Goal: Task Accomplishment & Management: Complete application form

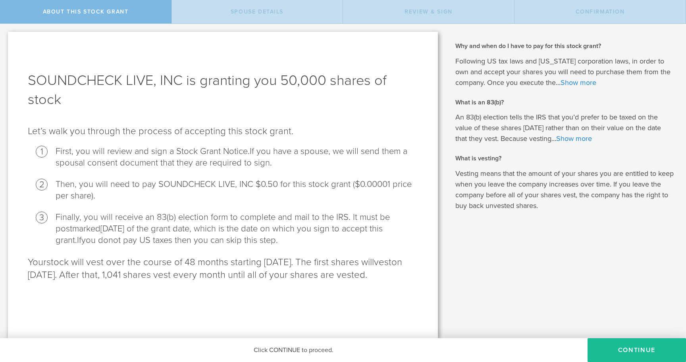
click at [277, 81] on h1 "SOUNDCHECK LIVE, INC is granting you 50,000 shares of stock" at bounding box center [223, 90] width 390 height 38
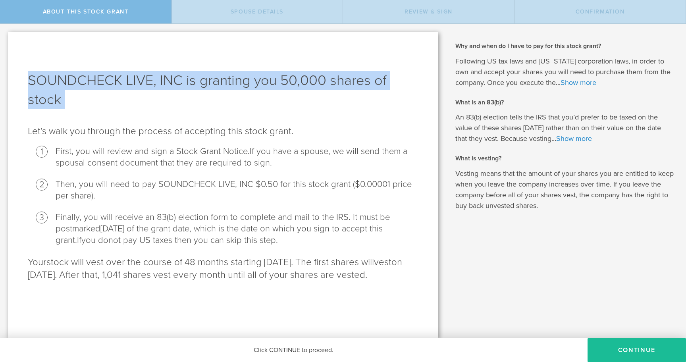
click at [277, 81] on h1 "SOUNDCHECK LIVE, INC is granting you 50,000 shares of stock" at bounding box center [223, 90] width 390 height 38
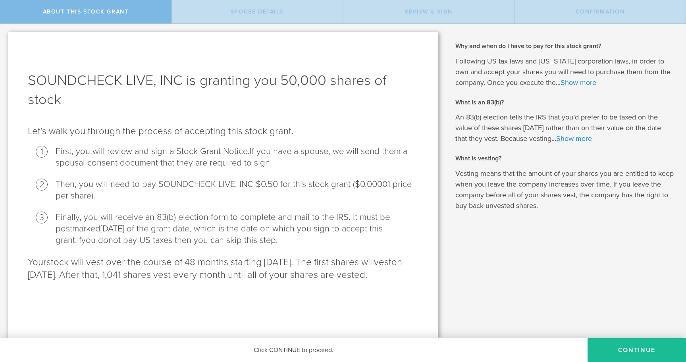
click at [192, 136] on p "Let’s walk you through the process of accepting this stock grant ." at bounding box center [223, 131] width 390 height 13
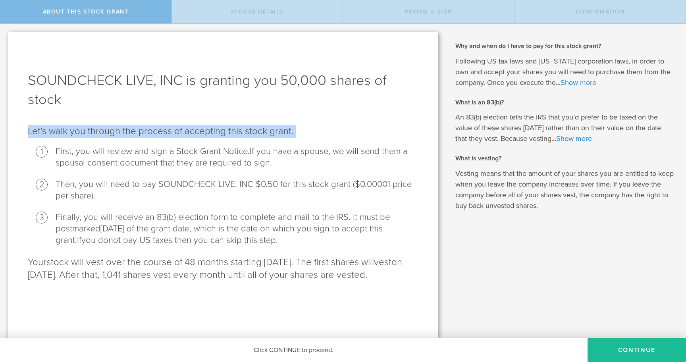
click at [192, 136] on p "Let’s walk you through the process of accepting this stock grant ." at bounding box center [223, 131] width 390 height 13
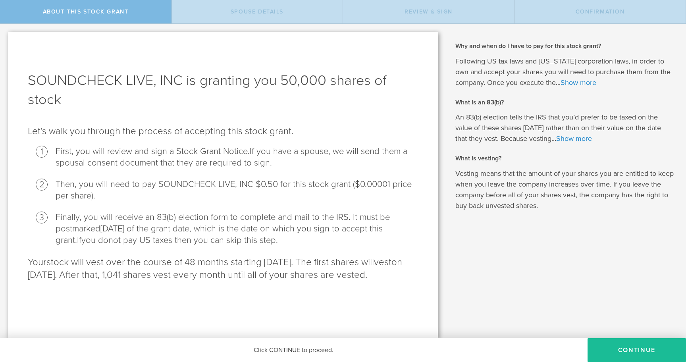
click at [192, 167] on span "If you have a spouse, we will send them a spousal consent document that they ar…" at bounding box center [232, 157] width 352 height 22
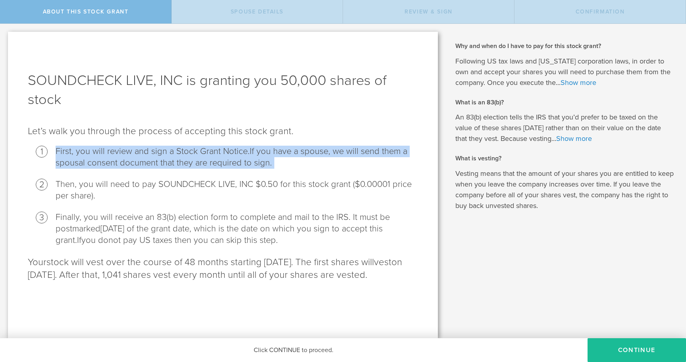
click at [192, 167] on span "If you have a spouse, we will send them a spousal consent document that they ar…" at bounding box center [232, 157] width 352 height 22
click at [201, 151] on li "First, you will review and sign a Stock Grant Notice. If you have a spouse, we …" at bounding box center [237, 157] width 362 height 23
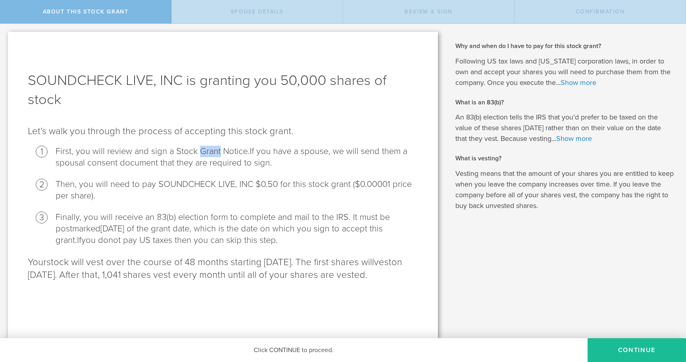
click at [201, 151] on li "First, you will review and sign a Stock Grant Notice. If you have a spouse, we …" at bounding box center [237, 157] width 362 height 23
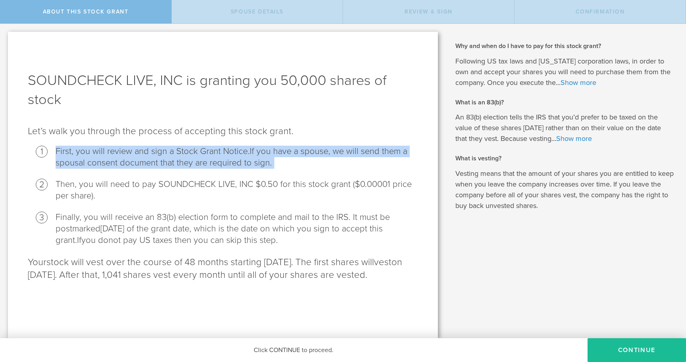
click at [201, 151] on li "First, you will review and sign a Stock Grant Notice. If you have a spouse, we …" at bounding box center [237, 157] width 362 height 23
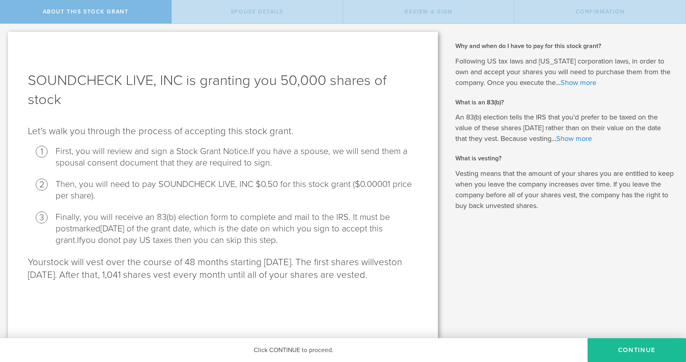
click at [175, 131] on p "Let’s walk you through the process of accepting this stock grant ." at bounding box center [223, 131] width 390 height 13
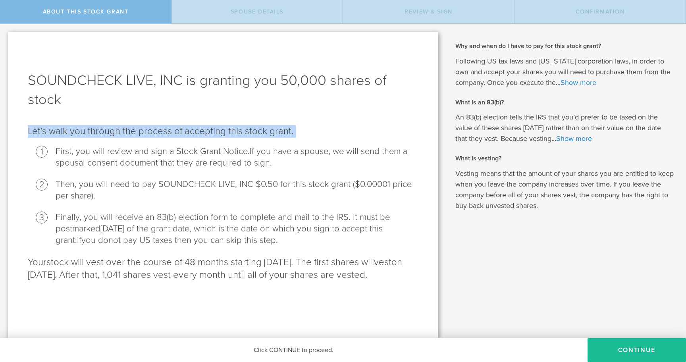
click at [175, 131] on p "Let’s walk you through the process of accepting this stock grant ." at bounding box center [223, 131] width 390 height 13
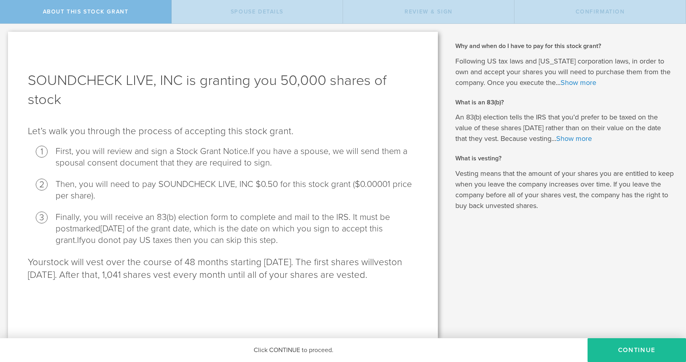
click at [162, 156] on li "First, you will review and sign a Stock Grant Notice. If you have a spouse, we …" at bounding box center [237, 157] width 362 height 23
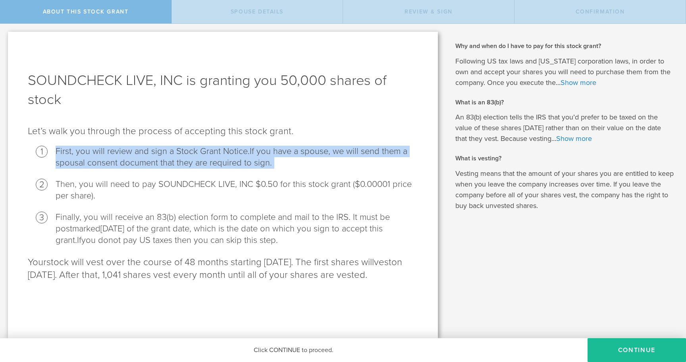
click at [162, 156] on li "First, you will review and sign a Stock Grant Notice. If you have a spouse, we …" at bounding box center [237, 157] width 362 height 23
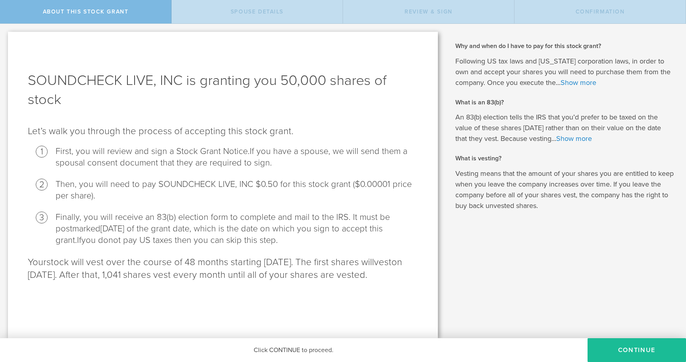
click at [162, 185] on li "Then, you will need to pay SOUNDCHECK LIVE, INC $0.50 for this stock grant ($0.…" at bounding box center [237, 190] width 362 height 23
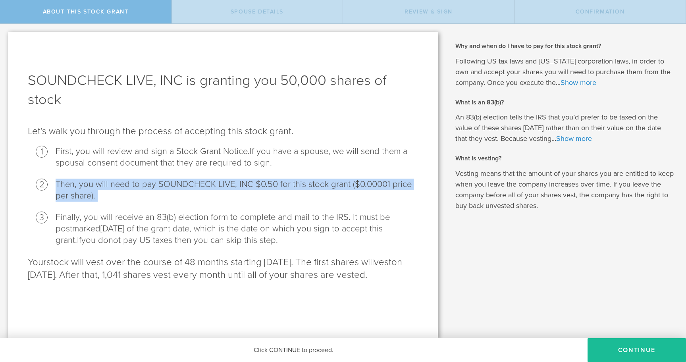
click at [162, 185] on li "Then, you will need to pay SOUNDCHECK LIVE, INC $0.50 for this stock grant ($0.…" at bounding box center [237, 190] width 362 height 23
click at [163, 186] on li "Then, you will need to pay SOUNDCHECK LIVE, INC $0.50 for this stock grant ($0.…" at bounding box center [237, 190] width 362 height 23
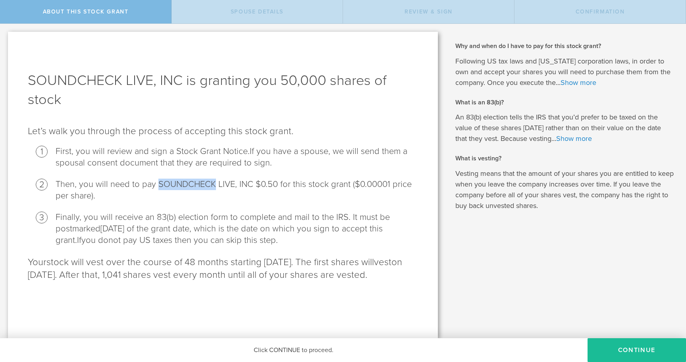
click at [163, 186] on li "Then, you will need to pay SOUNDCHECK LIVE, INC $0.50 for this stock grant ($0.…" at bounding box center [237, 190] width 362 height 23
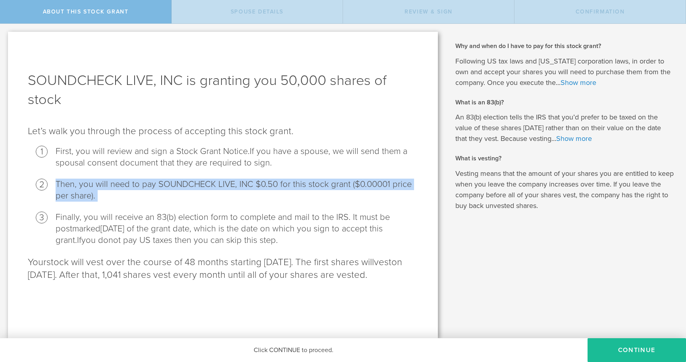
click at [163, 186] on li "Then, you will need to pay SOUNDCHECK LIVE, INC $0.50 for this stock grant ($0.…" at bounding box center [237, 190] width 362 height 23
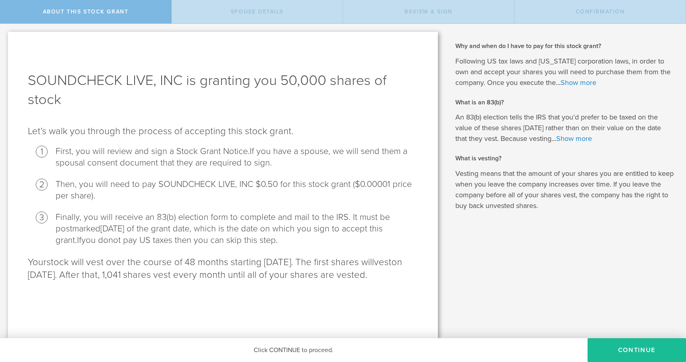
click at [153, 224] on span "[DATE] of the grant date, which is the date on which you sign to accept this gr…" at bounding box center [219, 234] width 327 height 22
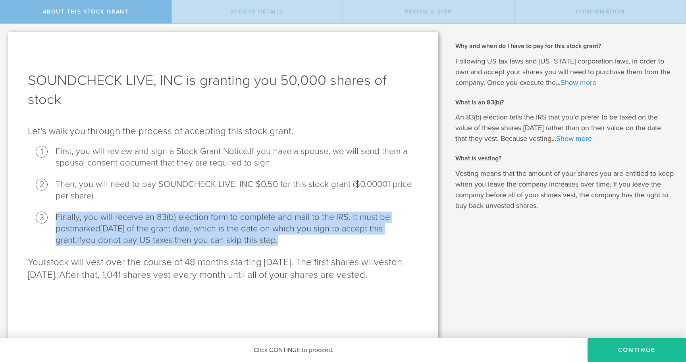
click at [153, 224] on span "[DATE] of the grant date, which is the date on which you sign to accept this gr…" at bounding box center [219, 234] width 327 height 22
click at [278, 231] on span "[DATE] of the grant date, which is the date on which you sign to accept this gr…" at bounding box center [219, 234] width 327 height 22
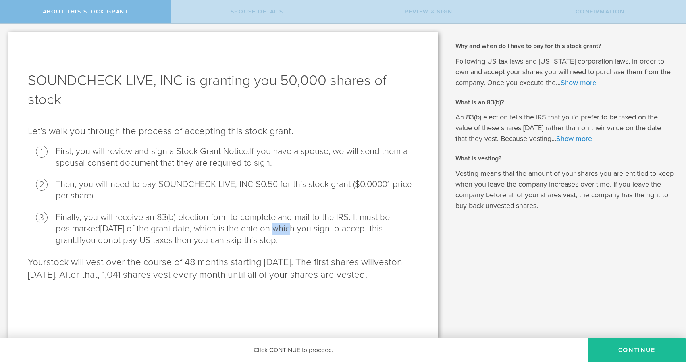
click at [278, 231] on span "[DATE] of the grant date, which is the date on which you sign to accept this gr…" at bounding box center [219, 234] width 327 height 22
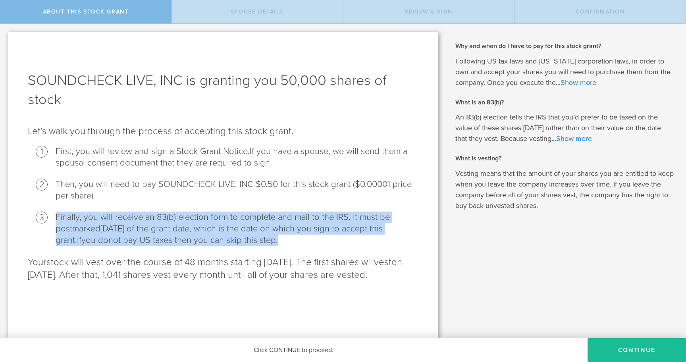
click at [278, 231] on span "[DATE] of the grant date, which is the date on which you sign to accept this gr…" at bounding box center [219, 234] width 327 height 22
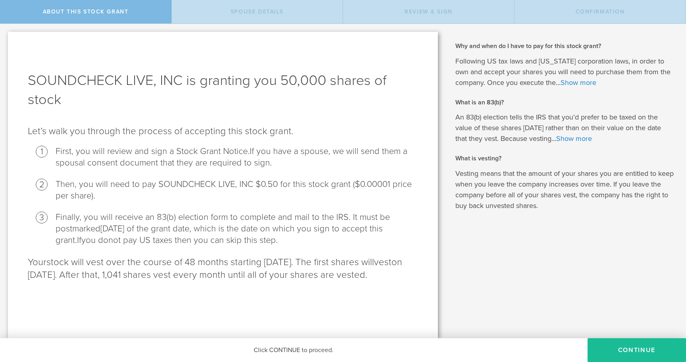
click at [273, 149] on span "If you have a spouse, we will send them a spousal consent document that they ar…" at bounding box center [232, 157] width 352 height 22
click at [655, 346] on button "CONTINUE" at bounding box center [636, 350] width 98 height 24
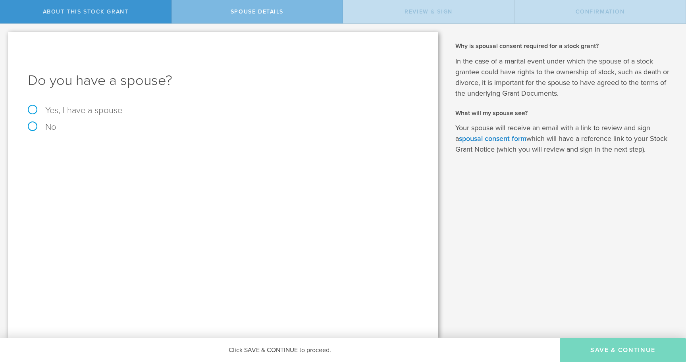
click at [82, 111] on label "Yes, I have a spouse" at bounding box center [223, 110] width 390 height 9
click at [5, 37] on input "Yes, I have a spouse" at bounding box center [2, 30] width 5 height 13
radio input "true"
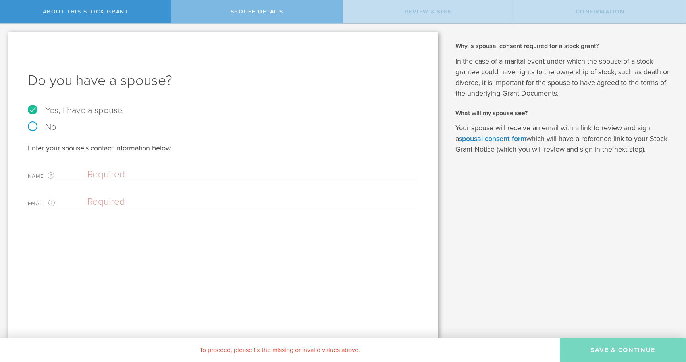
click at [121, 175] on input "text" at bounding box center [250, 175] width 327 height 12
type input "[PERSON_NAME]"
click at [103, 12] on span "About this stock grant" at bounding box center [86, 11] width 86 height 7
click at [103, 15] on div "About this stock grant" at bounding box center [85, 11] width 171 height 23
click at [251, 347] on div "To proceed, please fix the missing or invalid values above." at bounding box center [279, 350] width 559 height 24
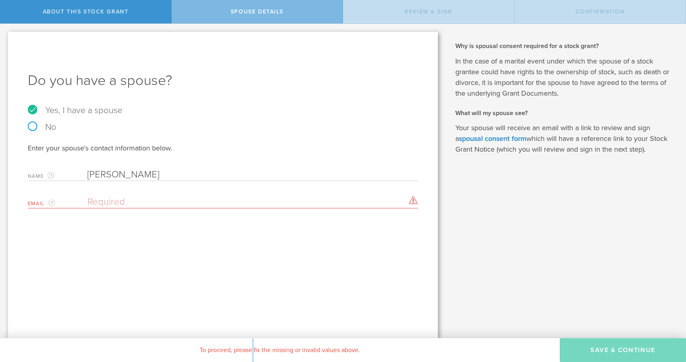
click at [251, 347] on div "To proceed, please fix the missing or invalid values above." at bounding box center [279, 350] width 559 height 24
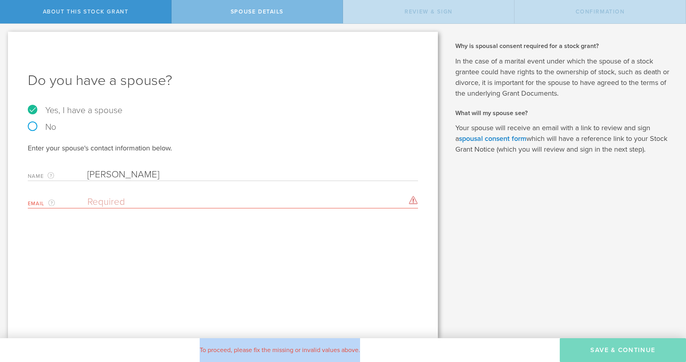
click at [251, 347] on div "To proceed, please fix the missing or invalid values above." at bounding box center [279, 350] width 559 height 24
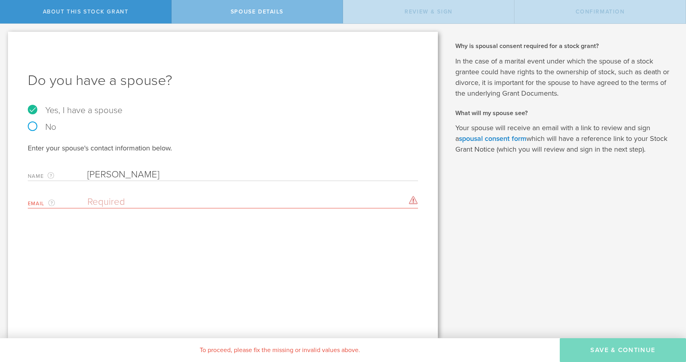
click at [525, 68] on p "In the case of a marital event under which the spouse of a stock grantee could …" at bounding box center [564, 77] width 219 height 43
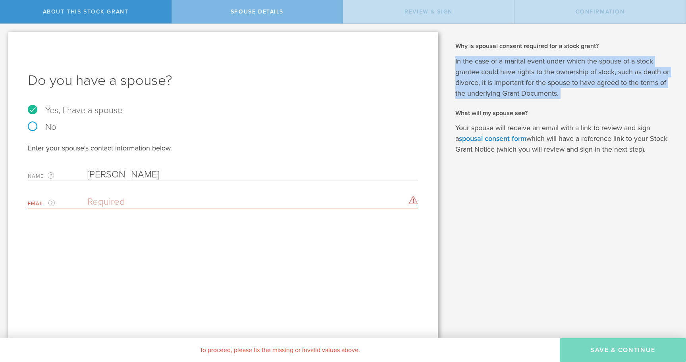
click at [525, 68] on p "In the case of a marital event under which the spouse of a stock grantee could …" at bounding box center [564, 77] width 219 height 43
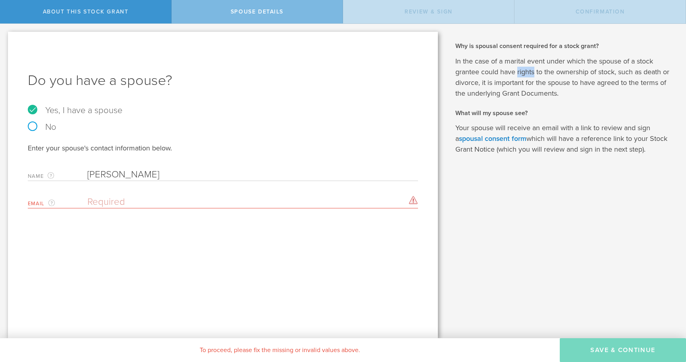
click at [525, 68] on p "In the case of a marital event under which the spouse of a stock grantee could …" at bounding box center [564, 77] width 219 height 43
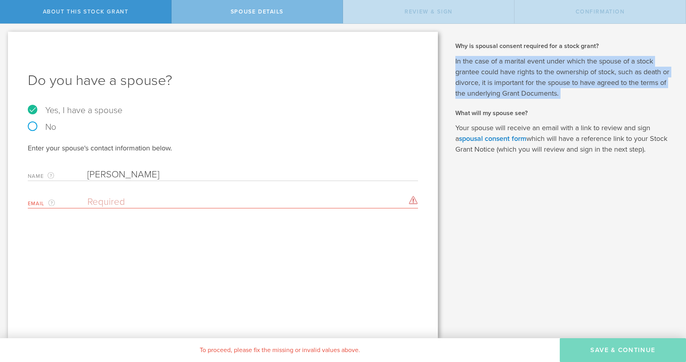
click at [525, 68] on p "In the case of a marital event under which the spouse of a stock grantee could …" at bounding box center [564, 77] width 219 height 43
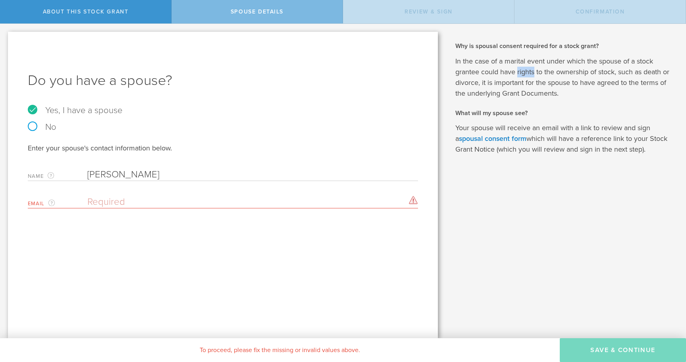
click at [525, 68] on p "In the case of a marital event under which the spouse of a stock grantee could …" at bounding box center [564, 77] width 219 height 43
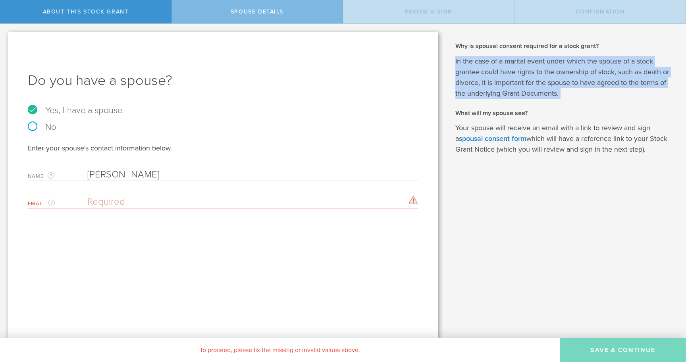
click at [525, 68] on p "In the case of a marital event under which the spouse of a stock grantee could …" at bounding box center [564, 77] width 219 height 43
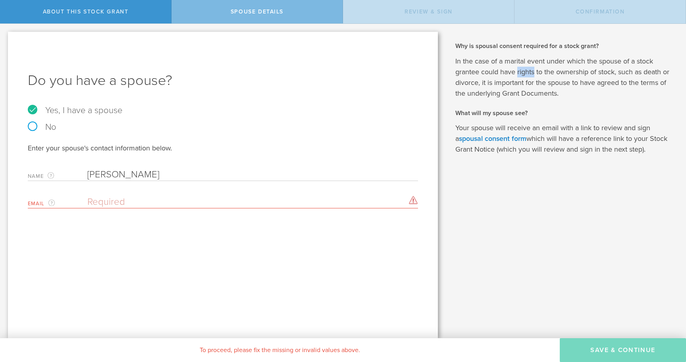
click at [525, 68] on p "In the case of a marital event under which the spouse of a stock grantee could …" at bounding box center [564, 77] width 219 height 43
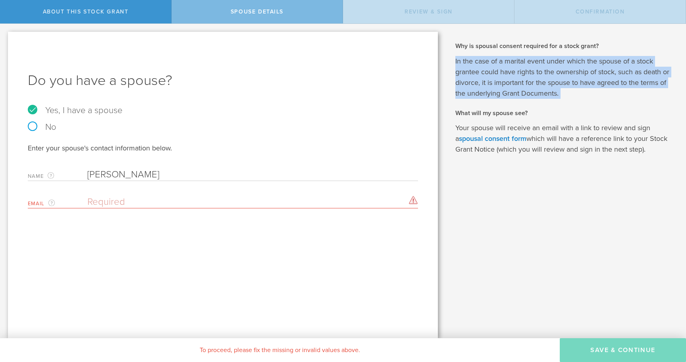
click at [525, 68] on p "In the case of a marital event under which the spouse of a stock grantee could …" at bounding box center [564, 77] width 219 height 43
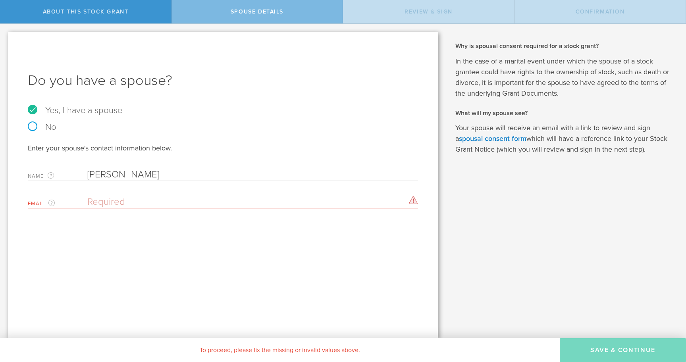
click at [572, 137] on p "Your spouse will receive an email with a link to review and sign a spousal cons…" at bounding box center [564, 139] width 219 height 32
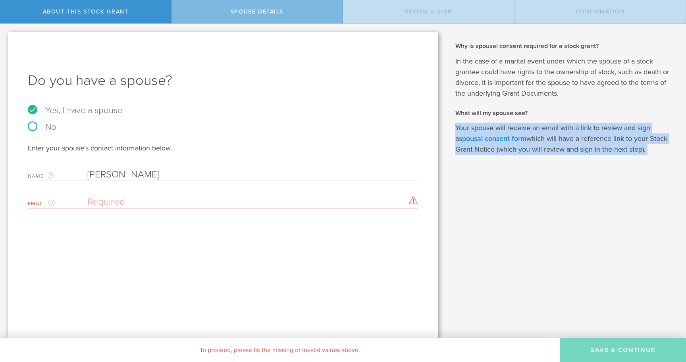
click at [572, 137] on p "Your spouse will receive an email with a link to review and sign a spousal cons…" at bounding box center [564, 139] width 219 height 32
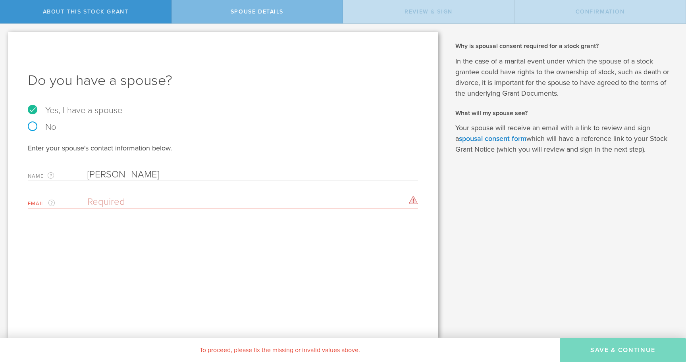
click at [575, 71] on p "In the case of a marital event under which the spouse of a stock grantee could …" at bounding box center [564, 77] width 219 height 43
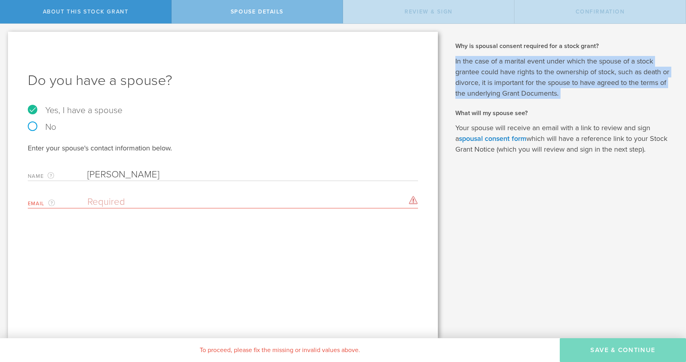
click at [575, 71] on p "In the case of a marital event under which the spouse of a stock grantee could …" at bounding box center [564, 77] width 219 height 43
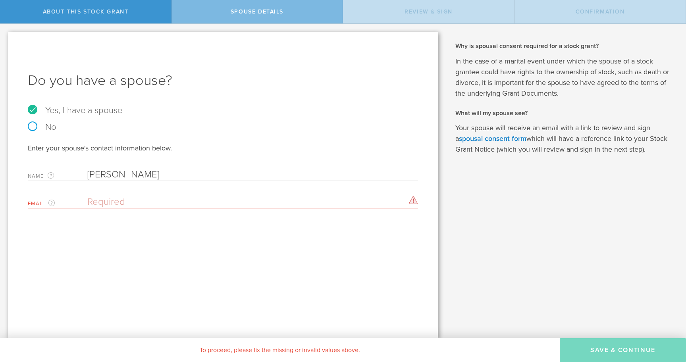
click at [567, 136] on p "Your spouse will receive an email with a link to review and sign a spousal cons…" at bounding box center [564, 139] width 219 height 32
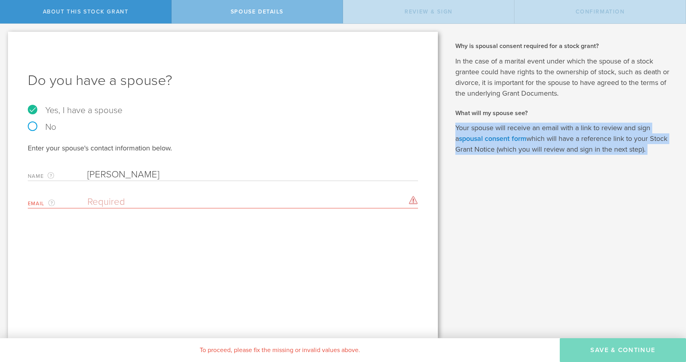
click at [567, 136] on p "Your spouse will receive an email with a link to review and sign a spousal cons…" at bounding box center [564, 139] width 219 height 32
click at [568, 123] on p "Your spouse will receive an email with a link to review and sign a spousal cons…" at bounding box center [564, 139] width 219 height 32
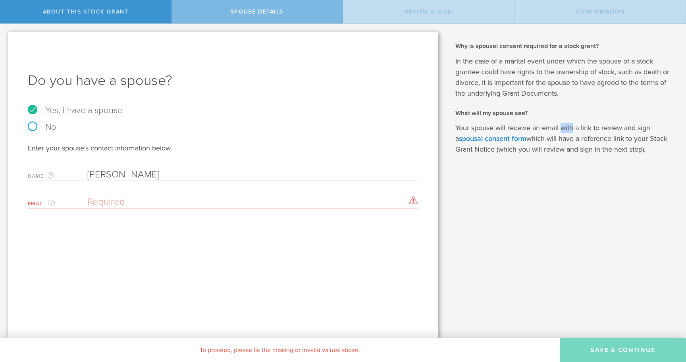
click at [568, 123] on p "Your spouse will receive an email with a link to review and sign a spousal cons…" at bounding box center [564, 139] width 219 height 32
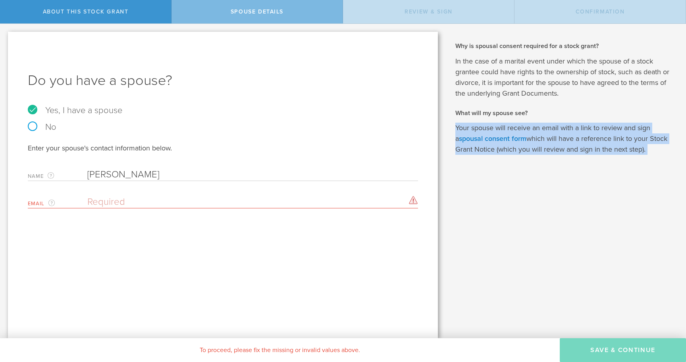
click at [568, 123] on p "Your spouse will receive an email with a link to review and sign a spousal cons…" at bounding box center [564, 139] width 219 height 32
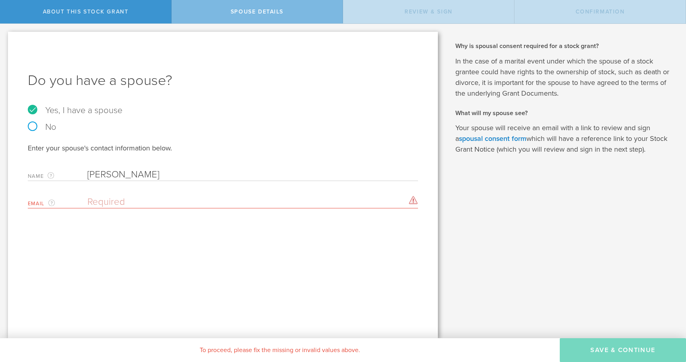
click at [582, 144] on p "Your spouse will receive an email with a link to review and sign a spousal cons…" at bounding box center [564, 139] width 219 height 32
click at [187, 186] on div "Enter your spouse's contact information below. Name The first and last name of …" at bounding box center [223, 175] width 390 height 65
click at [123, 196] on input "email" at bounding box center [250, 202] width 327 height 12
click at [602, 137] on p "Your spouse will receive an email with a link to review and sign a spousal cons…" at bounding box center [564, 139] width 219 height 32
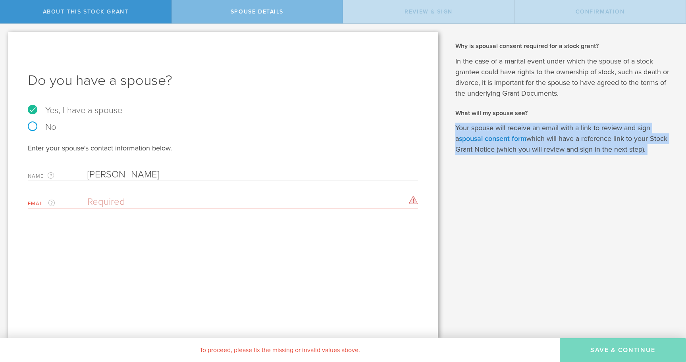
click at [602, 137] on p "Your spouse will receive an email with a link to review and sign a spousal cons…" at bounding box center [564, 139] width 219 height 32
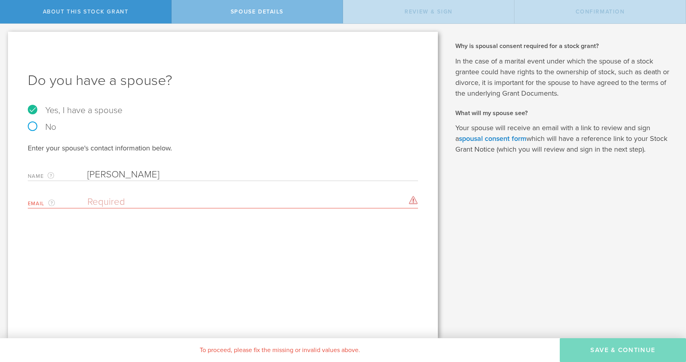
click at [548, 71] on p "In the case of a marital event under which the spouse of a stock grantee could …" at bounding box center [564, 77] width 219 height 43
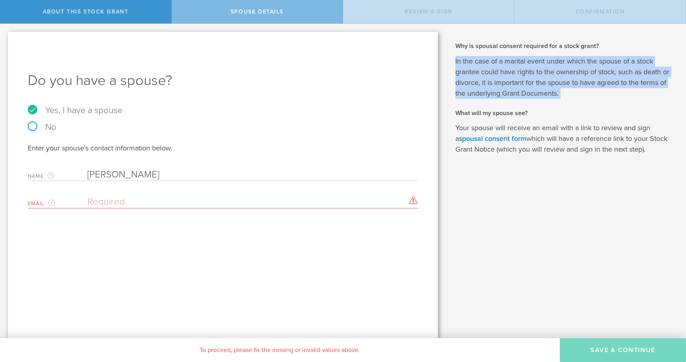
click at [548, 71] on p "In the case of a marital event under which the spouse of a stock grantee could …" at bounding box center [564, 77] width 219 height 43
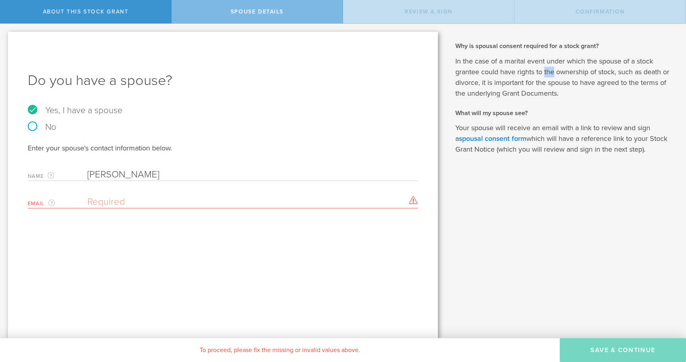
click at [548, 71] on p "In the case of a marital event under which the spouse of a stock grantee could …" at bounding box center [564, 77] width 219 height 43
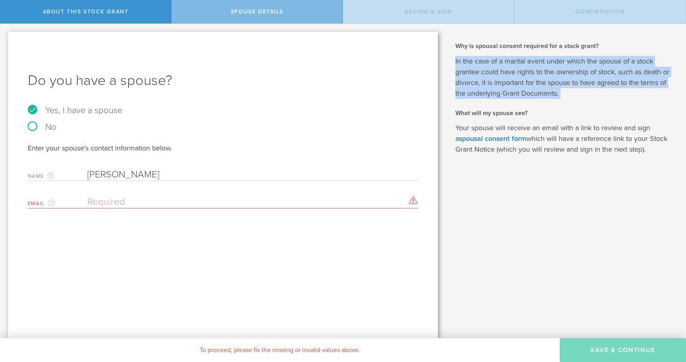
click at [548, 71] on p "In the case of a marital event under which the spouse of a stock grantee could …" at bounding box center [564, 77] width 219 height 43
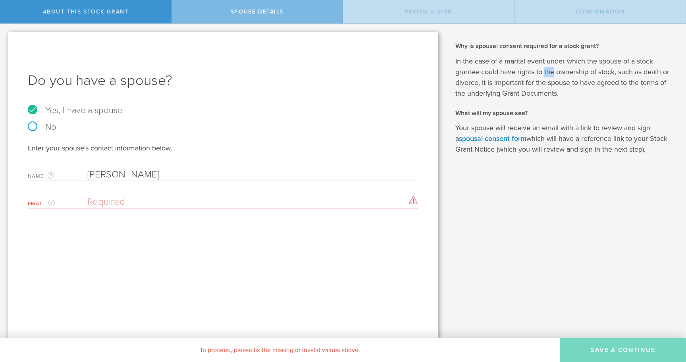
click at [548, 71] on p "In the case of a marital event under which the spouse of a stock grantee could …" at bounding box center [564, 77] width 219 height 43
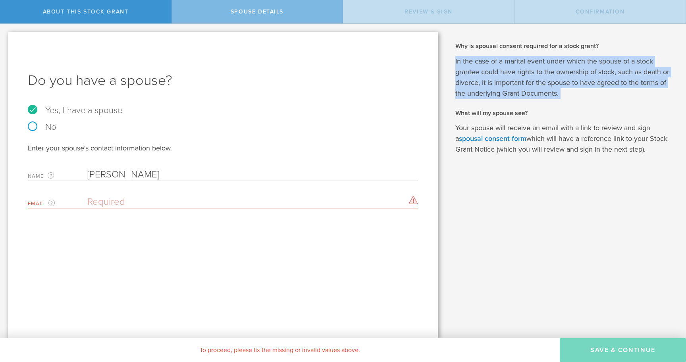
click at [548, 71] on p "In the case of a marital event under which the spouse of a stock grantee could …" at bounding box center [564, 77] width 219 height 43
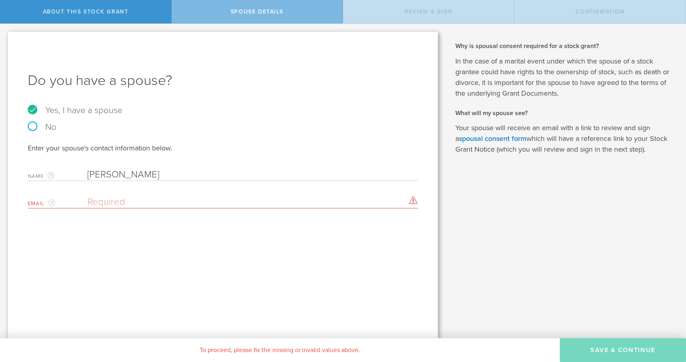
click at [549, 71] on p "In the case of a marital event under which the spouse of a stock grantee could …" at bounding box center [564, 77] width 219 height 43
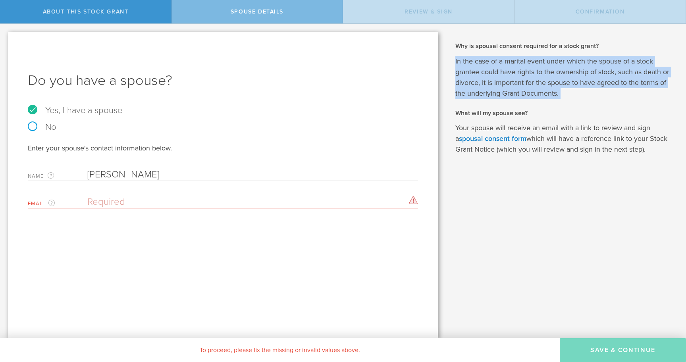
click at [549, 71] on p "In the case of a marital event under which the spouse of a stock grantee could …" at bounding box center [564, 77] width 219 height 43
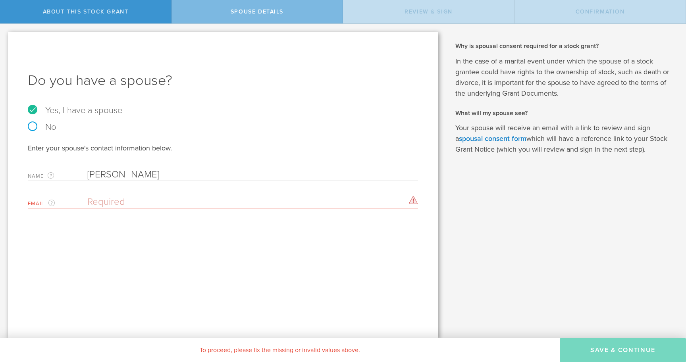
click at [548, 73] on p "In the case of a marital event under which the spouse of a stock grantee could …" at bounding box center [564, 77] width 219 height 43
click at [536, 83] on p "In the case of a marital event under which the spouse of a stock grantee could …" at bounding box center [564, 77] width 219 height 43
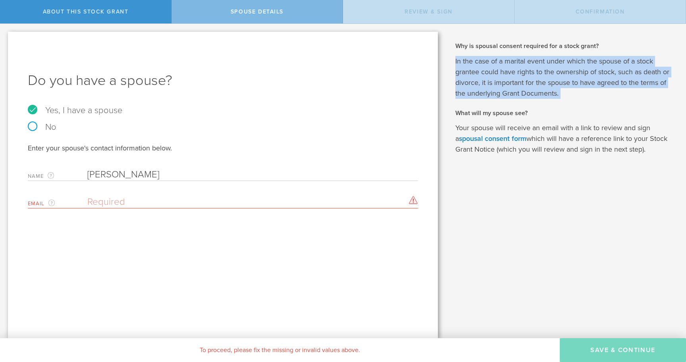
click at [536, 83] on p "In the case of a marital event under which the spouse of a stock grantee could …" at bounding box center [564, 77] width 219 height 43
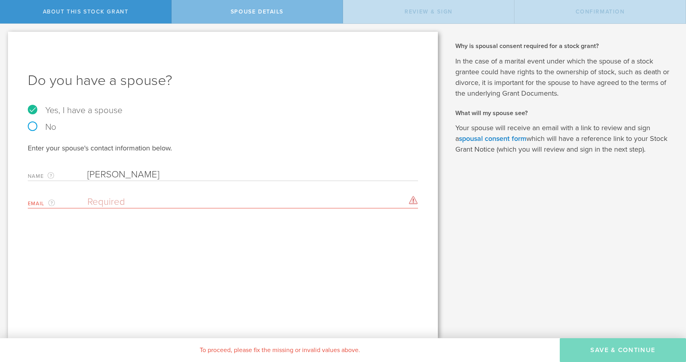
click at [105, 201] on input "email" at bounding box center [250, 202] width 327 height 12
type input "E"
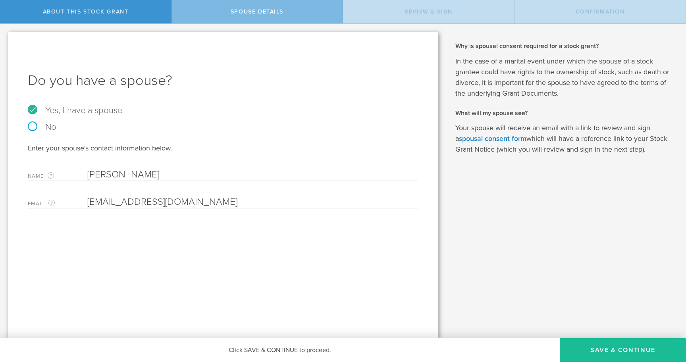
type input "[EMAIL_ADDRESS][DOMAIN_NAME]"
click at [278, 288] on div "Do you have a spouse? Yes, I have a spouse No Enter your spouse's contact infor…" at bounding box center [223, 185] width 430 height 306
click at [616, 271] on div "Why and when do I have to pay for this stock grant? Following US tax laws and […" at bounding box center [566, 181] width 240 height 314
click at [602, 131] on p "Your spouse will receive an email with a link to review and sign a spousal cons…" at bounding box center [564, 139] width 219 height 32
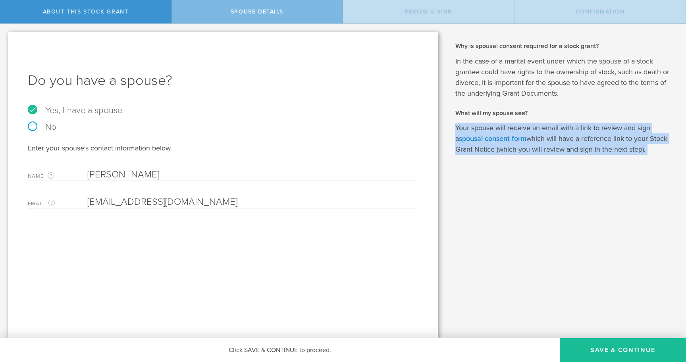
click at [602, 131] on p "Your spouse will receive an email with a link to review and sign a spousal cons…" at bounding box center [564, 139] width 219 height 32
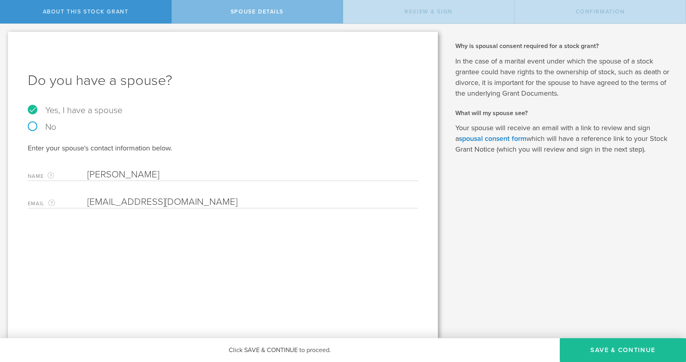
click at [598, 181] on div "Why and when do I have to pay for this stock grant? Following US tax laws and […" at bounding box center [566, 181] width 240 height 314
click at [565, 183] on div "Why and when do I have to pay for this stock grant? Following US tax laws and […" at bounding box center [566, 181] width 240 height 314
click at [207, 181] on div "Enter your spouse's contact information below. Name The first and last name of …" at bounding box center [223, 175] width 390 height 65
click at [186, 176] on input "[PERSON_NAME]" at bounding box center [250, 175] width 327 height 12
type input "[PERSON_NAME]"
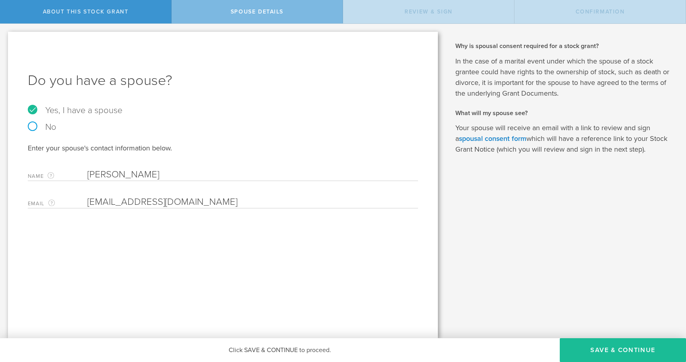
click at [173, 261] on div "Do you have a spouse? Yes, I have a spouse No Enter your spouse's contact infor…" at bounding box center [223, 185] width 430 height 306
click at [650, 338] on div "Why and when do I have to pay for this stock grant? Following US tax laws and […" at bounding box center [566, 181] width 240 height 314
click at [638, 346] on button "Save & Continue" at bounding box center [622, 350] width 126 height 24
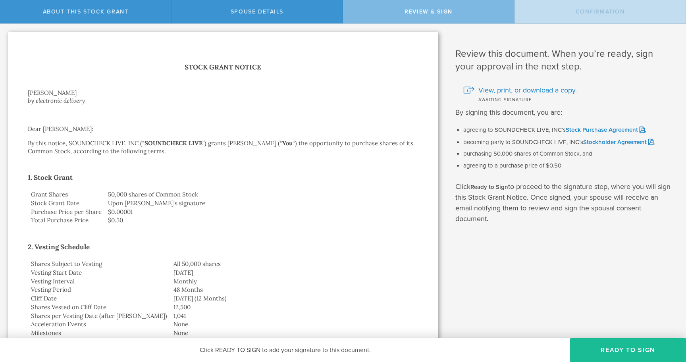
scroll to position [17, 0]
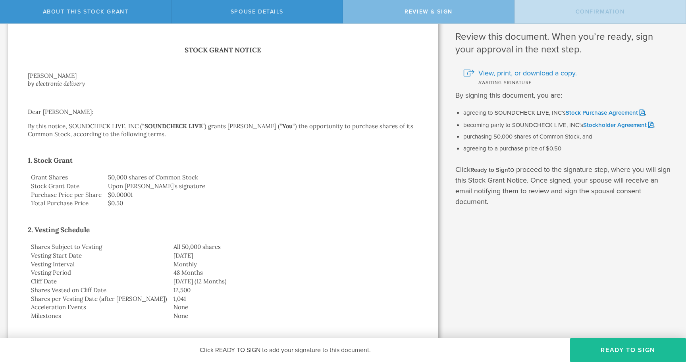
click at [108, 127] on p "By this notice, SOUNDCHECK LIVE, INC (“ SOUNDCHECK LIVE ”) grants [PERSON_NAME]…" at bounding box center [223, 130] width 390 height 16
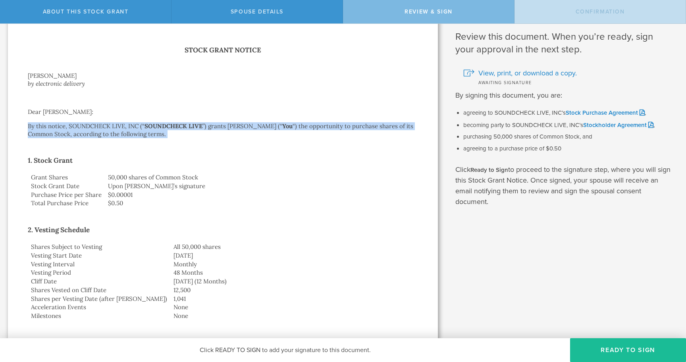
click at [108, 127] on p "By this notice, SOUNDCHECK LIVE, INC (“ SOUNDCHECK LIVE ”) grants [PERSON_NAME]…" at bounding box center [223, 130] width 390 height 16
click at [269, 125] on p "By this notice, SOUNDCHECK LIVE, INC (“ SOUNDCHECK LIVE ”) grants [PERSON_NAME]…" at bounding box center [223, 130] width 390 height 16
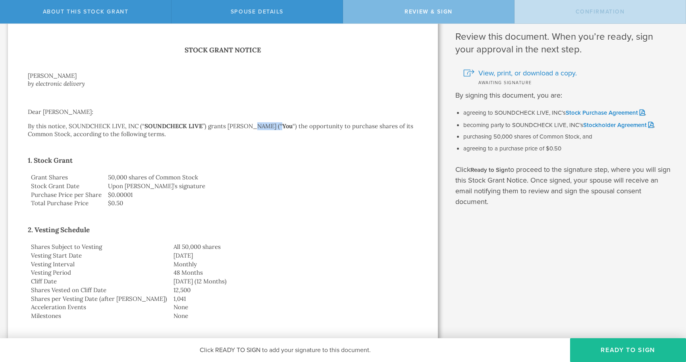
click at [269, 125] on p "By this notice, SOUNDCHECK LIVE, INC (“ SOUNDCHECK LIVE ”) grants [PERSON_NAME]…" at bounding box center [223, 130] width 390 height 16
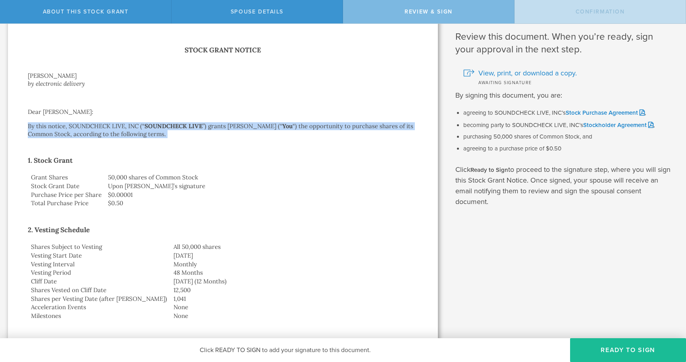
click at [269, 125] on p "By this notice, SOUNDCHECK LIVE, INC (“ SOUNDCHECK LIVE ”) grants [PERSON_NAME]…" at bounding box center [223, 130] width 390 height 16
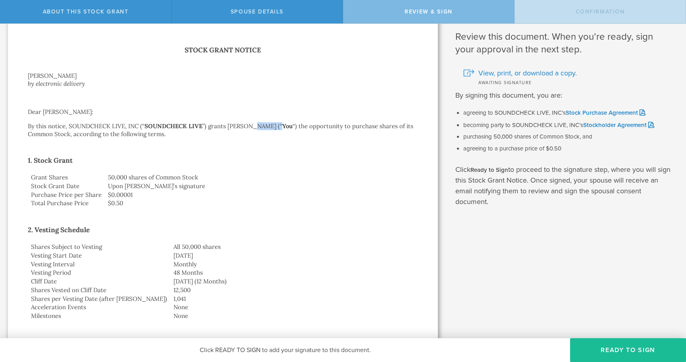
click at [269, 125] on p "By this notice, SOUNDCHECK LIVE, INC (“ SOUNDCHECK LIVE ”) grants [PERSON_NAME]…" at bounding box center [223, 130] width 390 height 16
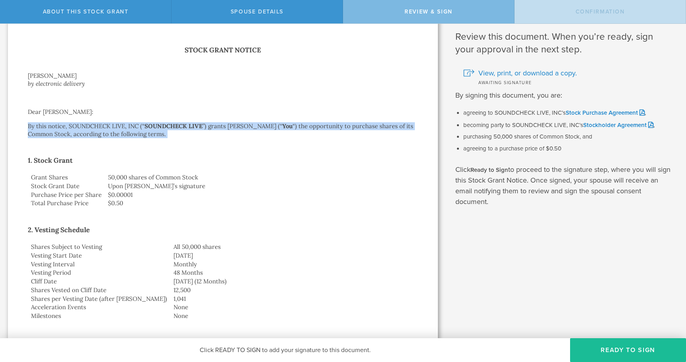
click at [269, 125] on p "By this notice, SOUNDCHECK LIVE, INC (“ SOUNDCHECK LIVE ”) grants [PERSON_NAME]…" at bounding box center [223, 130] width 390 height 16
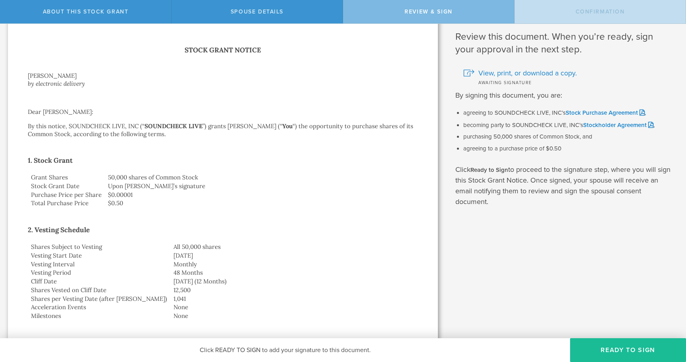
click at [140, 176] on td "50,000 shares of Common Stock" at bounding box center [261, 177] width 313 height 9
click at [141, 187] on td "Upon [PERSON_NAME]’s signature" at bounding box center [261, 186] width 313 height 9
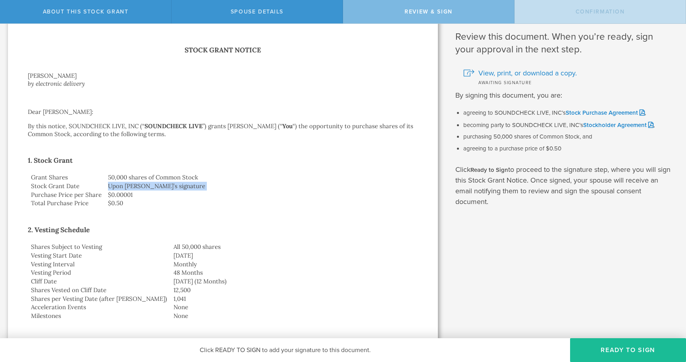
click at [141, 187] on td "Upon [PERSON_NAME]’s signature" at bounding box center [261, 186] width 313 height 9
click at [120, 196] on td "$0.00001" at bounding box center [261, 194] width 313 height 9
click at [138, 186] on td "Upon [PERSON_NAME]’s signature" at bounding box center [261, 186] width 313 height 9
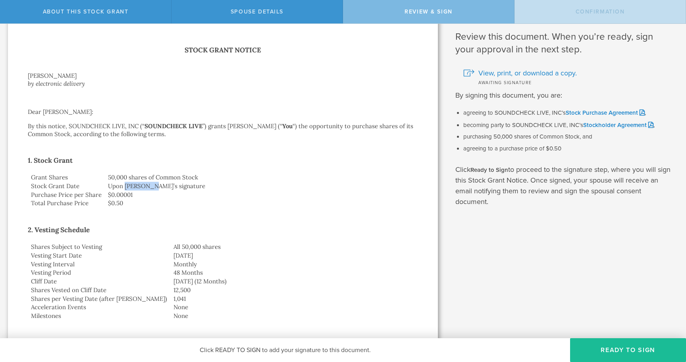
click at [138, 186] on td "Upon [PERSON_NAME]’s signature" at bounding box center [261, 186] width 313 height 9
click at [118, 207] on td "$0.50" at bounding box center [261, 203] width 313 height 9
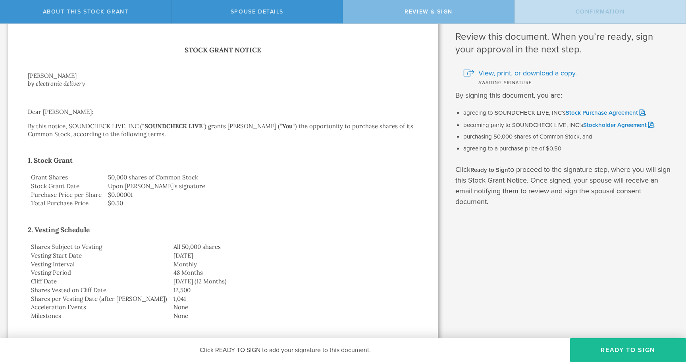
click at [170, 246] on td "All 50,000 shares" at bounding box center [294, 246] width 248 height 9
click at [170, 257] on td "[DATE]" at bounding box center [294, 255] width 248 height 9
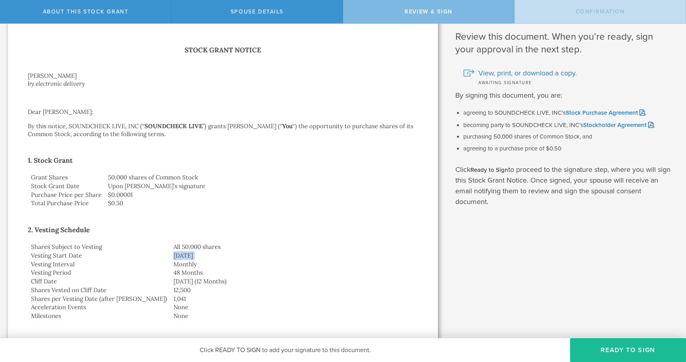
click at [170, 257] on td "[DATE]" at bounding box center [294, 255] width 248 height 9
click at [170, 265] on td "Monthly" at bounding box center [294, 264] width 248 height 9
click at [170, 275] on td "48 Months" at bounding box center [294, 272] width 248 height 9
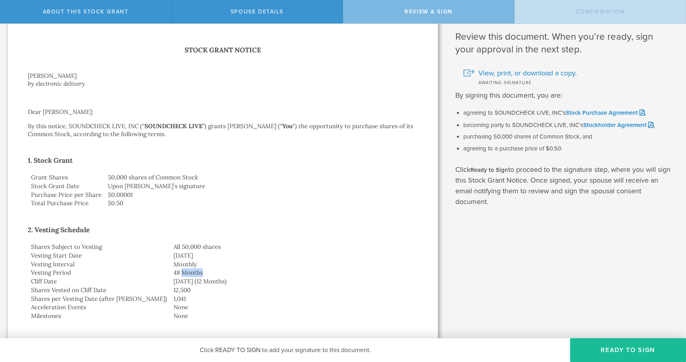
click at [170, 275] on td "48 Months" at bounding box center [294, 272] width 248 height 9
click at [170, 284] on td "[DATE] (12 Months)" at bounding box center [294, 281] width 248 height 9
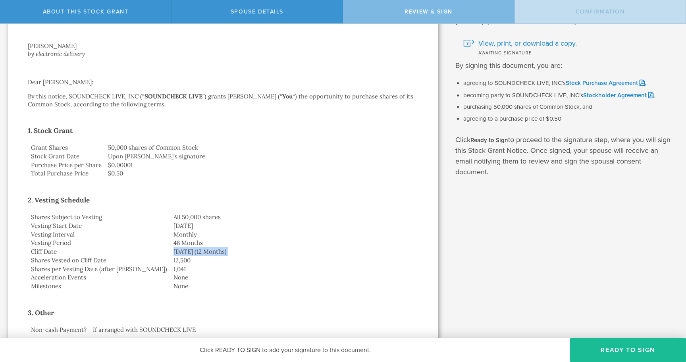
scroll to position [70, 0]
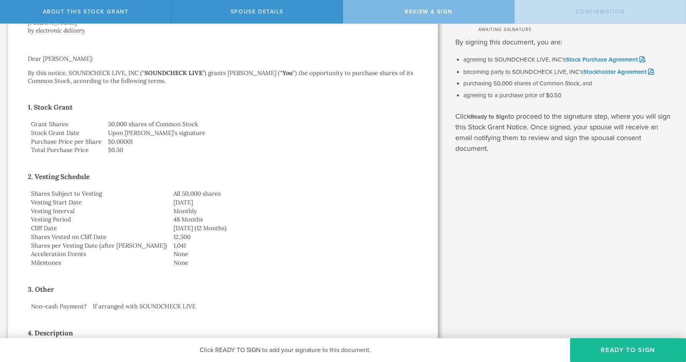
click at [170, 238] on td "12,500" at bounding box center [294, 237] width 248 height 9
click at [170, 245] on td "1,041" at bounding box center [294, 245] width 248 height 9
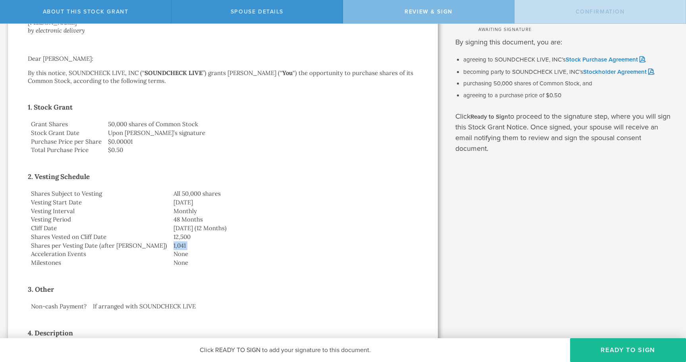
click at [170, 245] on td "1,041" at bounding box center [294, 245] width 248 height 9
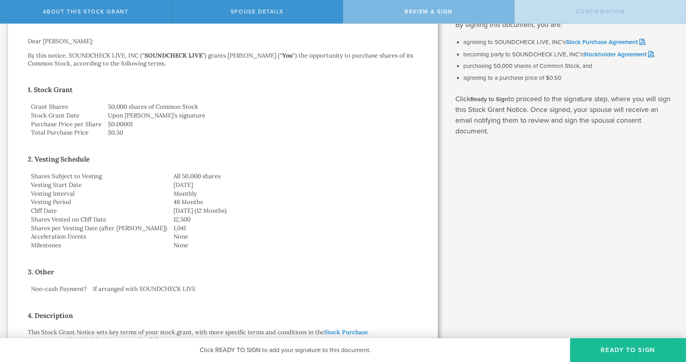
scroll to position [87, 0]
click at [170, 233] on td "None" at bounding box center [294, 237] width 248 height 9
click at [170, 247] on td "None" at bounding box center [294, 246] width 248 height 9
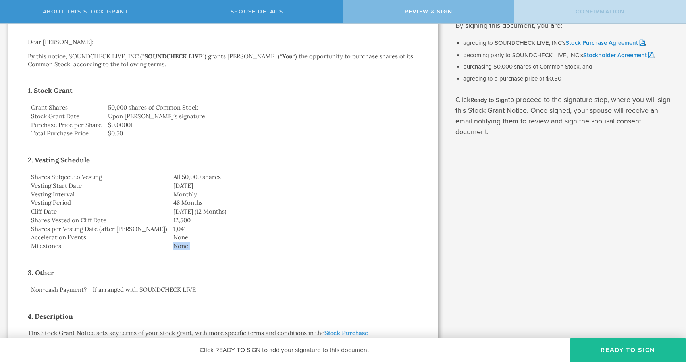
click at [170, 247] on td "None" at bounding box center [294, 246] width 248 height 9
click at [170, 229] on td "1,041" at bounding box center [294, 229] width 248 height 9
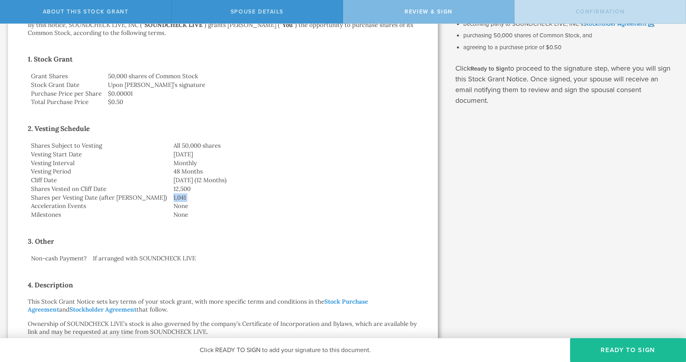
scroll to position [121, 0]
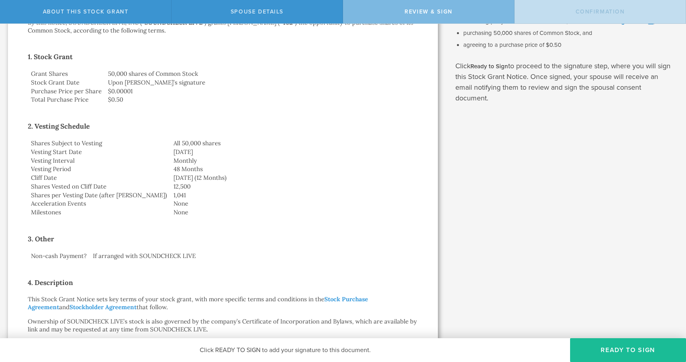
click at [170, 205] on td "None" at bounding box center [294, 203] width 248 height 9
click at [170, 182] on td "12,500" at bounding box center [294, 186] width 248 height 9
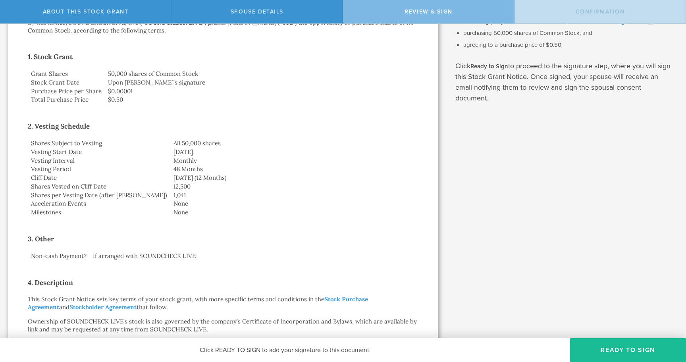
click at [170, 173] on td "[DATE] (12 Months)" at bounding box center [294, 177] width 248 height 9
click at [170, 179] on td "[DATE] (12 Months)" at bounding box center [294, 177] width 248 height 9
click at [170, 183] on td "12,500" at bounding box center [294, 186] width 248 height 9
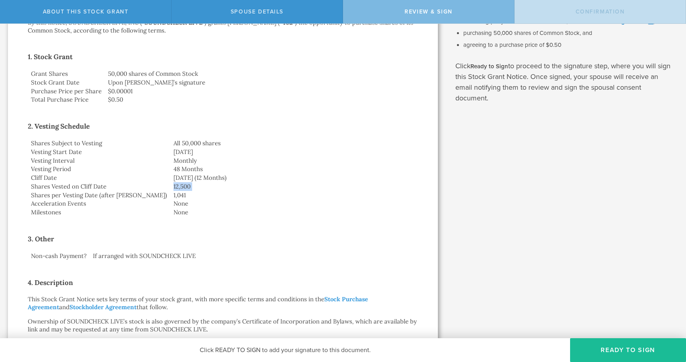
click at [170, 183] on td "12,500" at bounding box center [294, 186] width 248 height 9
click at [170, 150] on td "[DATE]" at bounding box center [294, 152] width 248 height 9
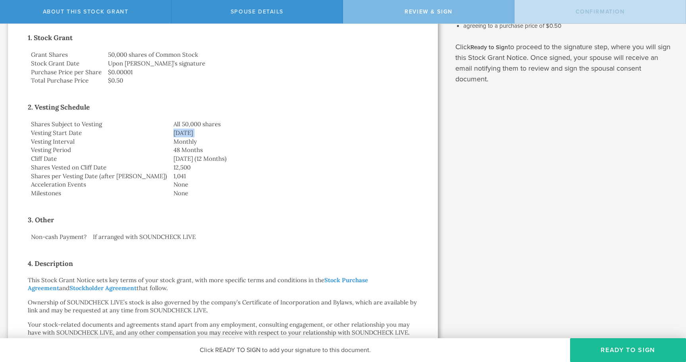
scroll to position [142, 0]
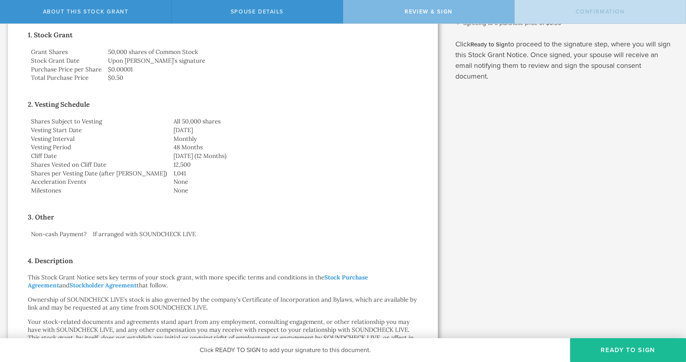
click at [170, 182] on td "None" at bounding box center [294, 181] width 248 height 9
click at [141, 235] on td "If arranged with SOUNDCHECK LIVE" at bounding box center [254, 234] width 328 height 9
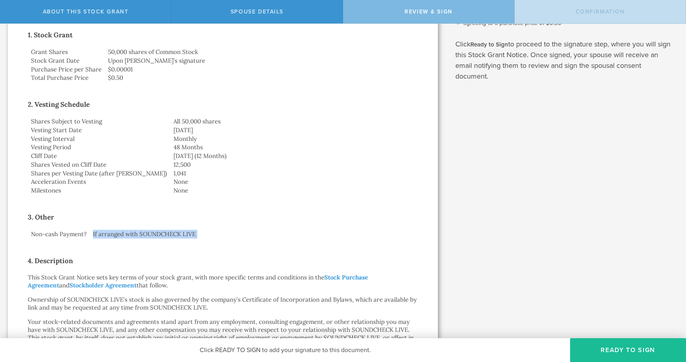
click at [141, 235] on td "If arranged with SOUNDCHECK LIVE" at bounding box center [254, 234] width 328 height 9
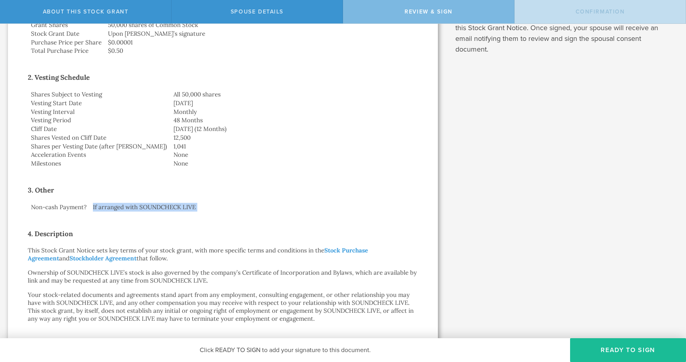
scroll to position [171, 0]
click at [139, 246] on p "This Stock Grant Notice sets key terms of your stock grant, with more specific …" at bounding box center [223, 253] width 390 height 16
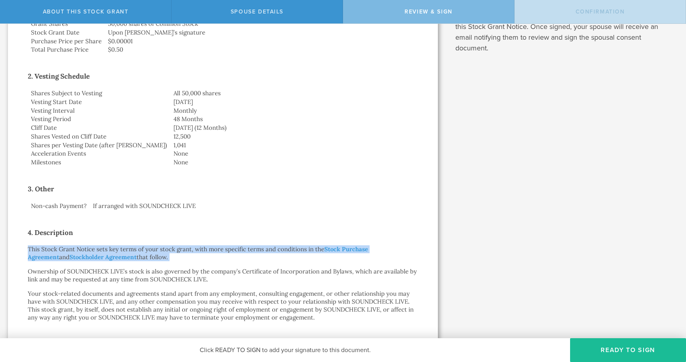
click at [139, 246] on p "This Stock Grant Notice sets key terms of your stock grant, with more specific …" at bounding box center [223, 253] width 390 height 16
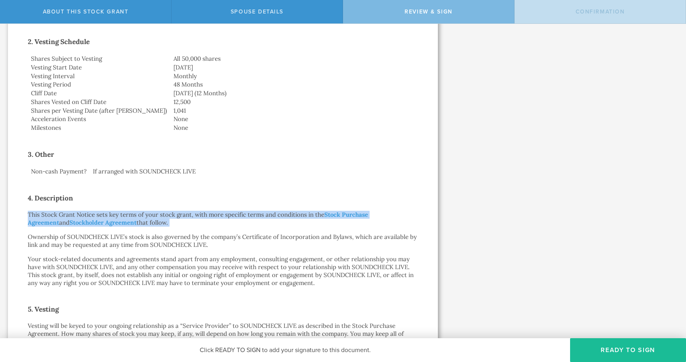
scroll to position [213, 0]
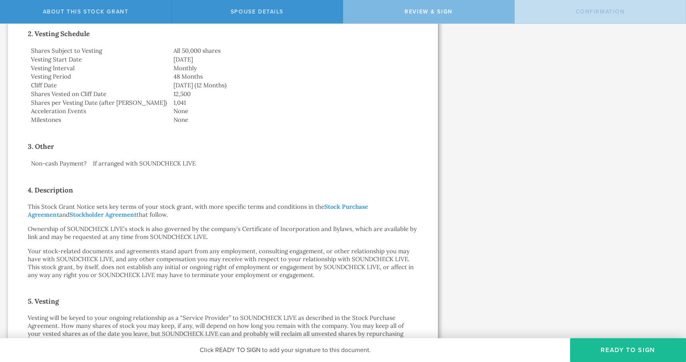
click at [143, 234] on p "Ownership of SOUNDCHECK LIVE’s stock is also governed by the company’s Certific…" at bounding box center [223, 233] width 390 height 16
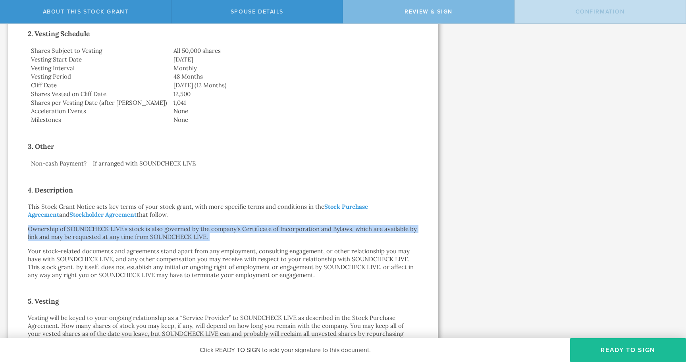
click at [143, 234] on p "Ownership of SOUNDCHECK LIVE’s stock is also governed by the company’s Certific…" at bounding box center [223, 233] width 390 height 16
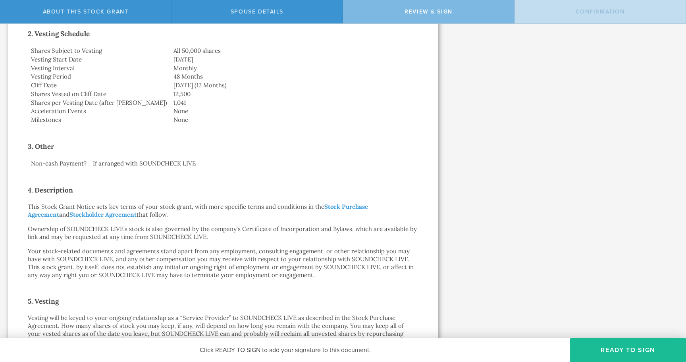
click at [238, 207] on p "This Stock Grant Notice sets key terms of your stock grant, with more specific …" at bounding box center [223, 211] width 390 height 16
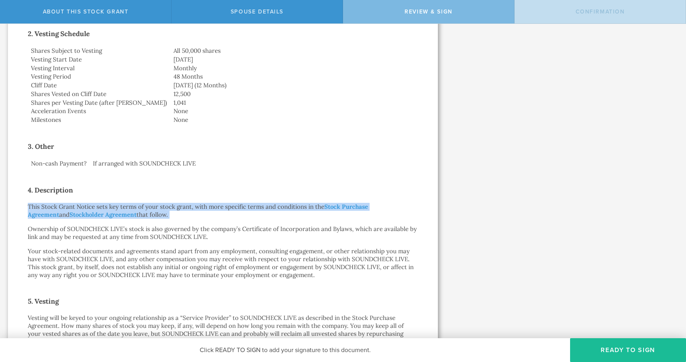
click at [238, 207] on p "This Stock Grant Notice sets key terms of your stock grant, with more specific …" at bounding box center [223, 211] width 390 height 16
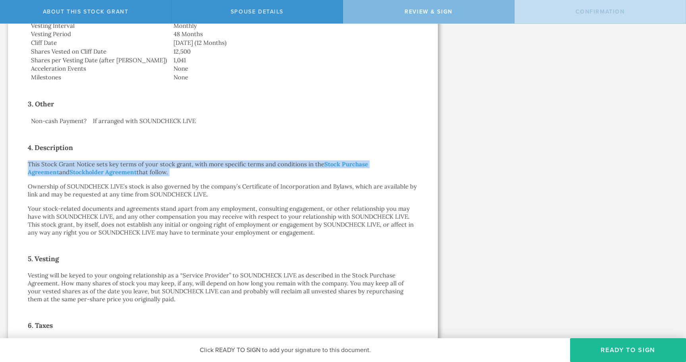
scroll to position [269, 0]
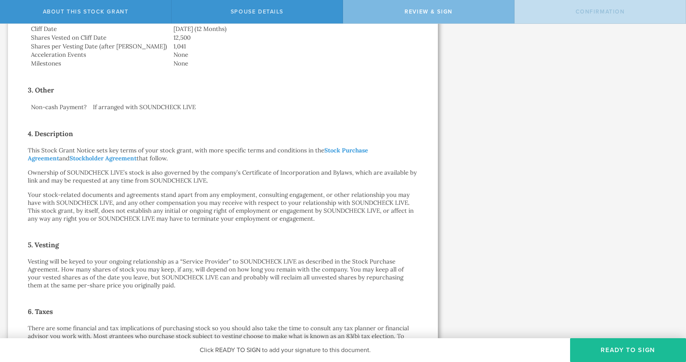
click at [114, 177] on p "Ownership of SOUNDCHECK LIVE’s stock is also governed by the company’s Certific…" at bounding box center [223, 177] width 390 height 16
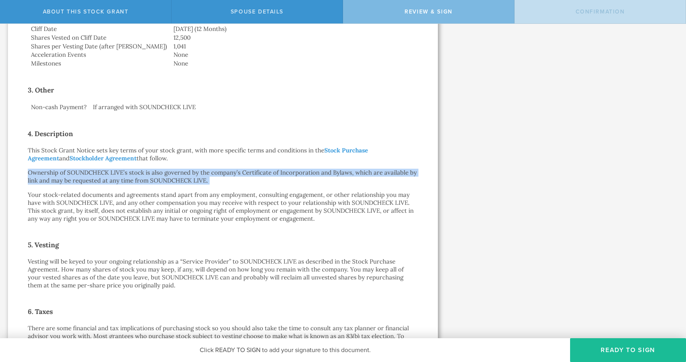
click at [114, 177] on p "Ownership of SOUNDCHECK LIVE’s stock is also governed by the company’s Certific…" at bounding box center [223, 177] width 390 height 16
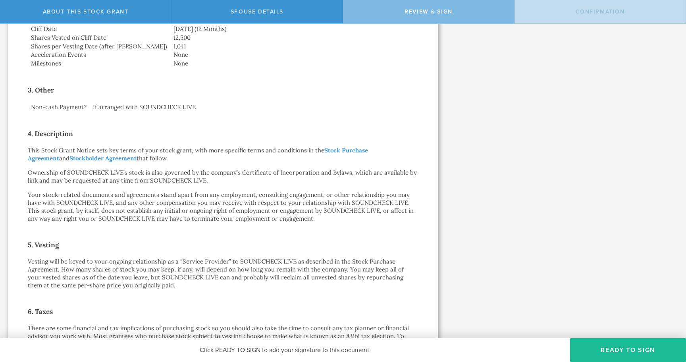
click at [158, 196] on p "Your stock-related documents and agreements stand apart from any employment, co…" at bounding box center [223, 207] width 390 height 32
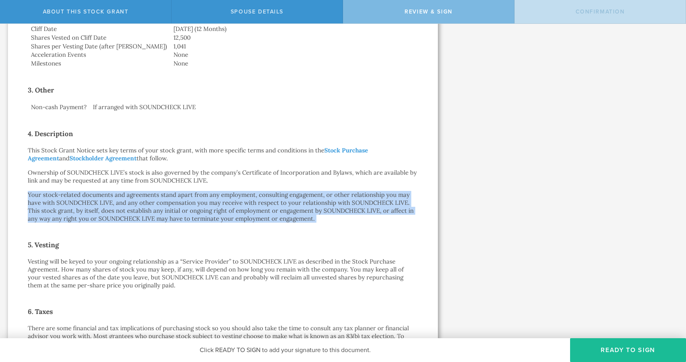
click at [158, 196] on p "Your stock-related documents and agreements stand apart from any employment, co…" at bounding box center [223, 207] width 390 height 32
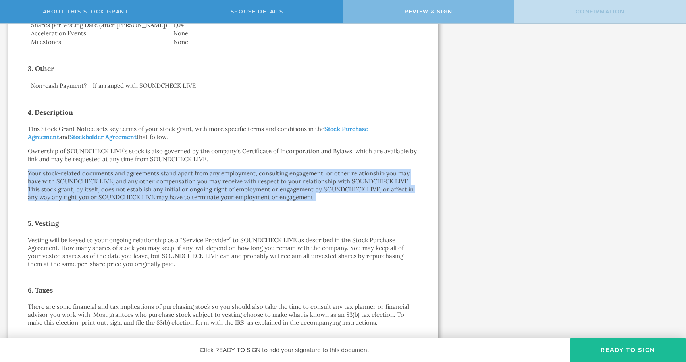
scroll to position [296, 0]
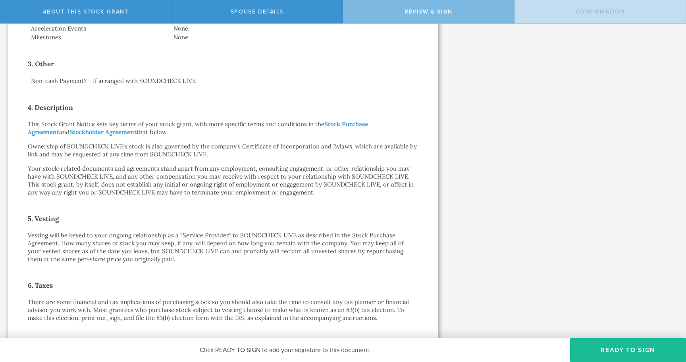
click at [177, 173] on p "Your stock-related documents and agreements stand apart from any employment, co…" at bounding box center [223, 181] width 390 height 32
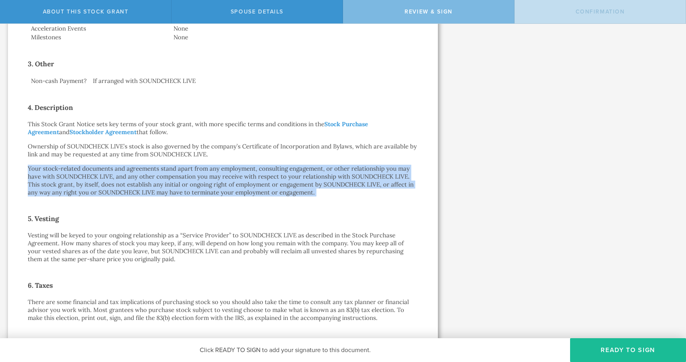
click at [177, 173] on p "Your stock-related documents and agreements stand apart from any employment, co…" at bounding box center [223, 181] width 390 height 32
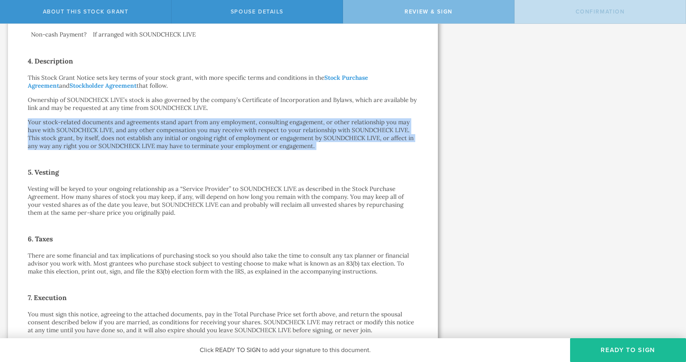
scroll to position [346, 0]
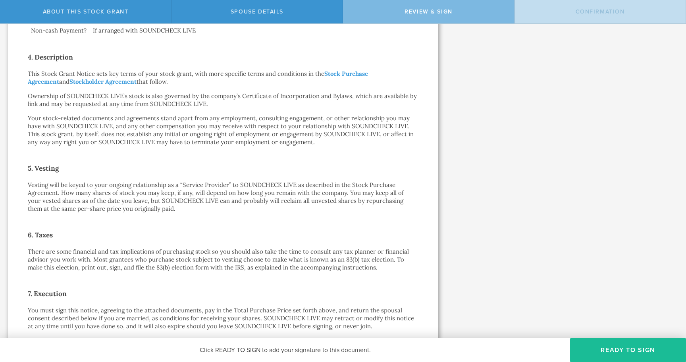
click at [166, 193] on p "Vesting will be keyed to your ongoing relationship as a “Service Provider” to S…" at bounding box center [223, 197] width 390 height 32
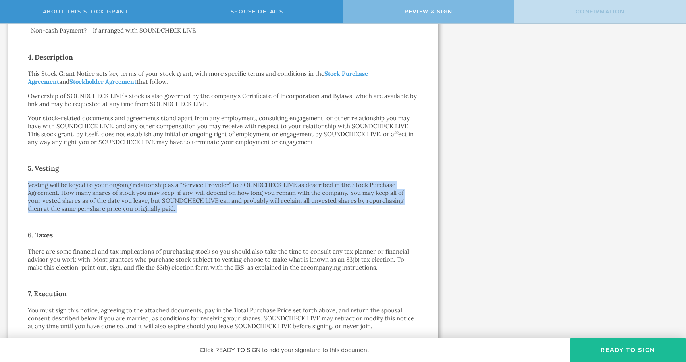
click at [166, 193] on p "Vesting will be keyed to your ongoing relationship as a “Service Provider” to S…" at bounding box center [223, 197] width 390 height 32
drag, startPoint x: 143, startPoint y: 184, endPoint x: 293, endPoint y: 207, distance: 151.3
click at [293, 207] on p "Vesting will be keyed to your ongoing relationship as a “Service Provider” to S…" at bounding box center [223, 197] width 390 height 32
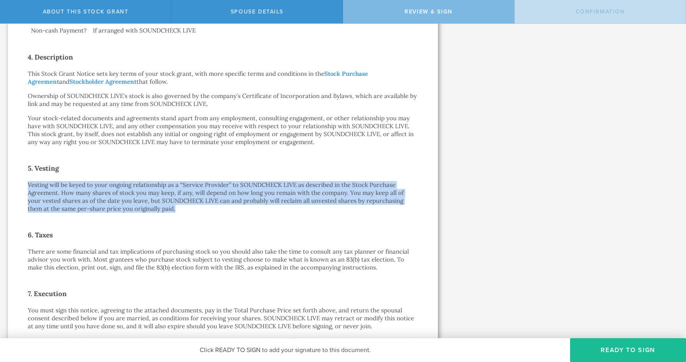
drag, startPoint x: 183, startPoint y: 207, endPoint x: 4, endPoint y: 185, distance: 179.5
click at [4, 185] on div "SOUNDCHECK LIVE, INC is granting you 50,000 shares of stock Let’s walk you thro…" at bounding box center [223, 93] width 446 height 831
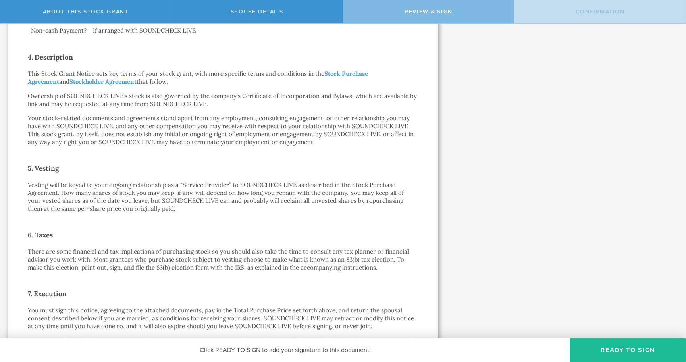
click at [155, 191] on p "Vesting will be keyed to your ongoing relationship as a “Service Provider” to S…" at bounding box center [223, 197] width 390 height 32
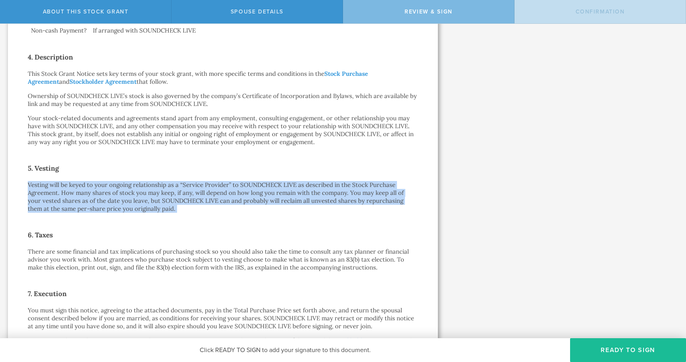
click at [155, 191] on p "Vesting will be keyed to your ongoing relationship as a “Service Provider” to S…" at bounding box center [223, 197] width 390 height 32
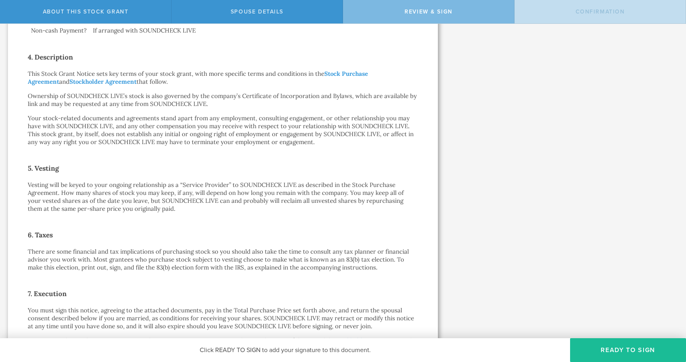
click at [238, 194] on p "Vesting will be keyed to your ongoing relationship as a “Service Provider” to S…" at bounding box center [223, 197] width 390 height 32
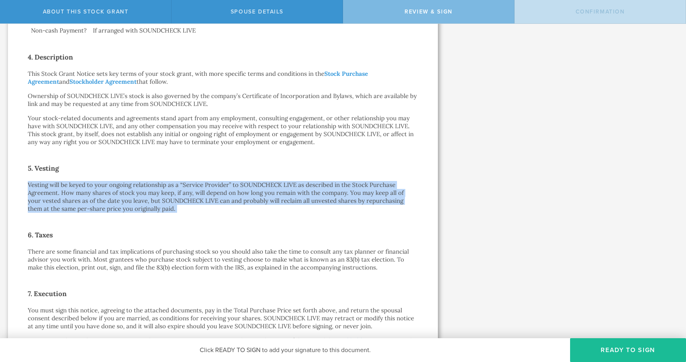
click at [238, 194] on p "Vesting will be keyed to your ongoing relationship as a “Service Provider” to S…" at bounding box center [223, 197] width 390 height 32
click at [209, 203] on p "Vesting will be keyed to your ongoing relationship as a “Service Provider” to S…" at bounding box center [223, 197] width 390 height 32
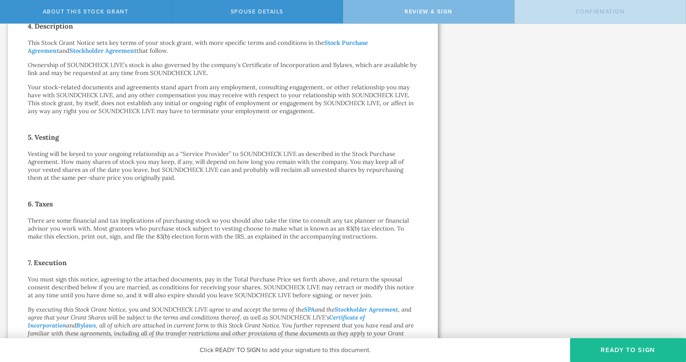
scroll to position [379, 0]
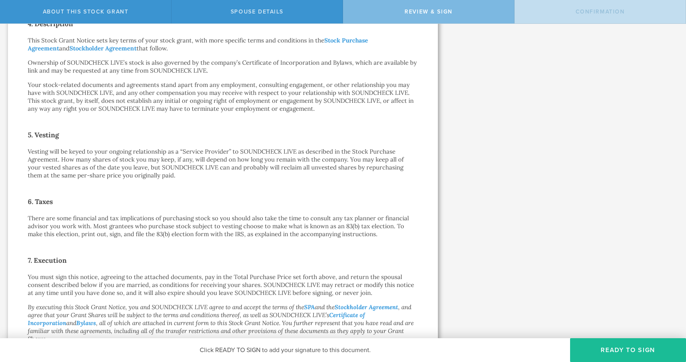
click at [186, 229] on p "There are some financial and tax implications of purchasing stock so you should…" at bounding box center [223, 226] width 390 height 24
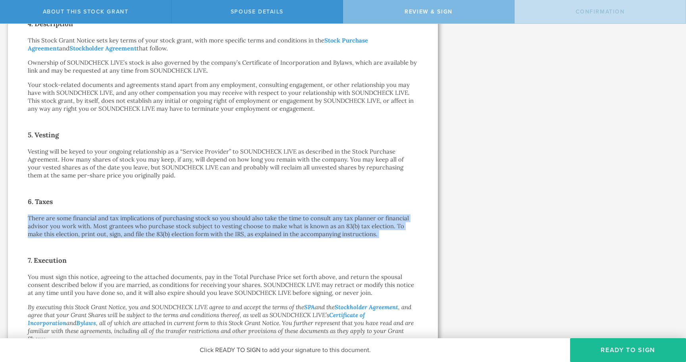
click at [186, 229] on p "There are some financial and tax implications of purchasing stock so you should…" at bounding box center [223, 226] width 390 height 24
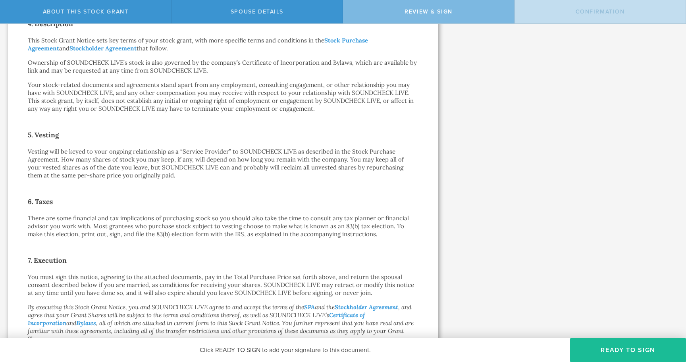
click at [168, 179] on div "Stock Grant Notice [PERSON_NAME] by electronic delivery Dear [PERSON_NAME]: By …" at bounding box center [223, 63] width 390 height 763
click at [168, 166] on p "Vesting will be keyed to your ongoing relationship as a “Service Provider” to S…" at bounding box center [223, 164] width 390 height 32
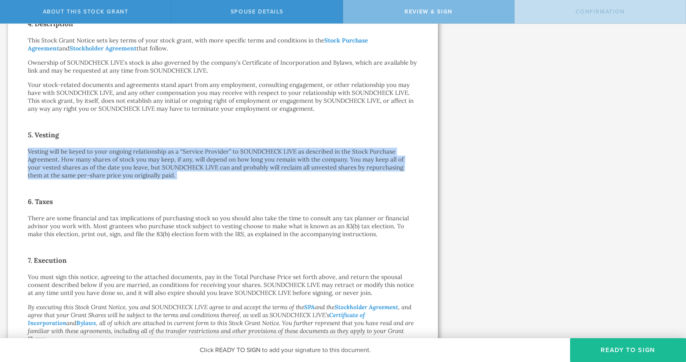
click at [168, 166] on p "Vesting will be keyed to your ongoing relationship as a “Service Provider” to S…" at bounding box center [223, 164] width 390 height 32
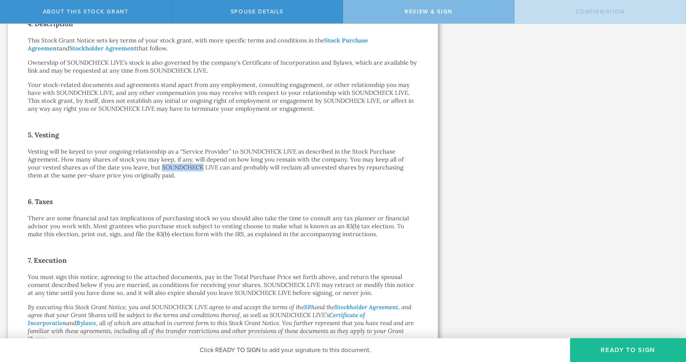
click at [168, 166] on p "Vesting will be keyed to your ongoing relationship as a “Service Provider” to S…" at bounding box center [223, 164] width 390 height 32
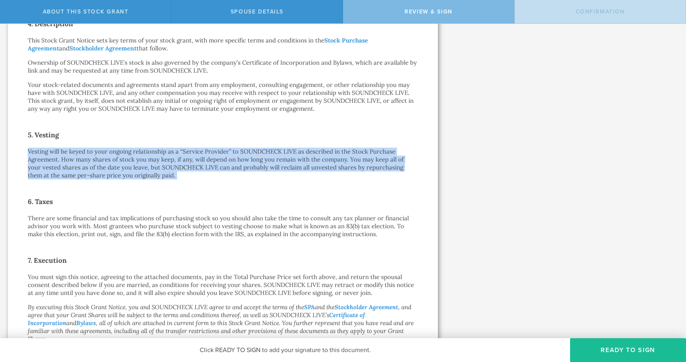
click at [168, 166] on p "Vesting will be keyed to your ongoing relationship as a “Service Provider” to S…" at bounding box center [223, 164] width 390 height 32
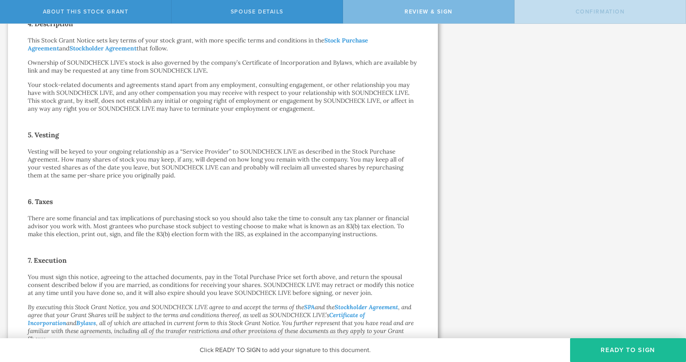
click at [179, 231] on p "There are some financial and tax implications of purchasing stock so you should…" at bounding box center [223, 226] width 390 height 24
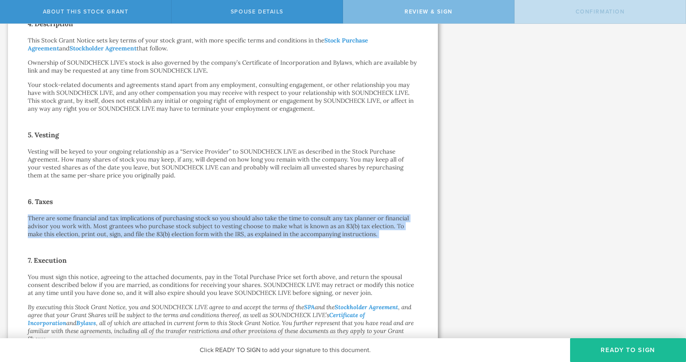
click at [179, 231] on p "There are some financial and tax implications of purchasing stock so you should…" at bounding box center [223, 226] width 390 height 24
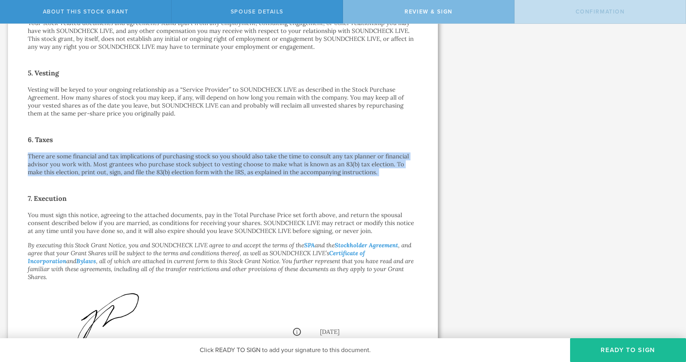
scroll to position [445, 0]
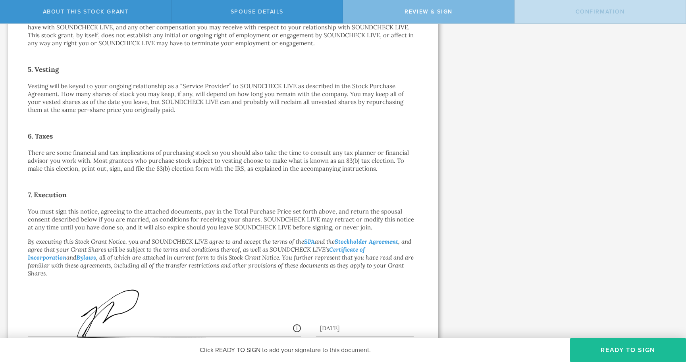
click at [167, 161] on p "There are some financial and tax implications of purchasing stock so you should…" at bounding box center [223, 161] width 390 height 24
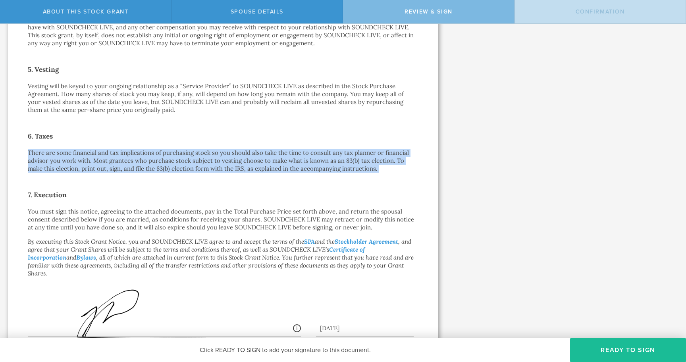
click at [167, 161] on p "There are some financial and tax implications of purchasing stock so you should…" at bounding box center [223, 161] width 390 height 24
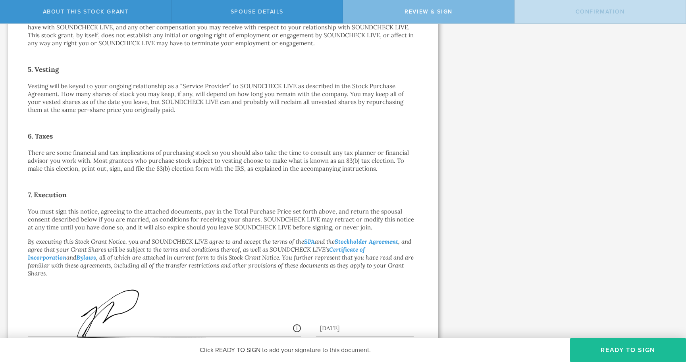
click at [206, 219] on p "You must sign this notice, agreeing to the attached documents, pay in the Total…" at bounding box center [223, 220] width 390 height 24
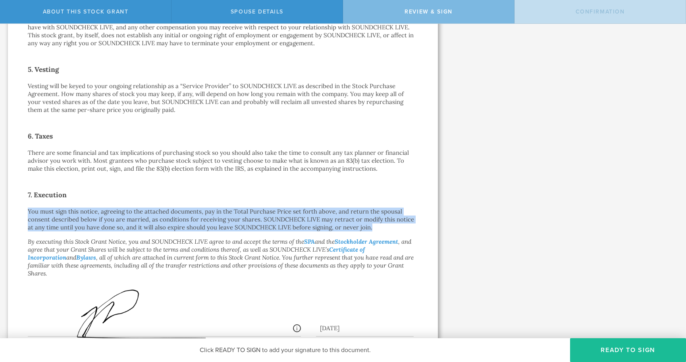
click at [206, 219] on p "You must sign this notice, agreeing to the attached documents, pay in the Total…" at bounding box center [223, 220] width 390 height 24
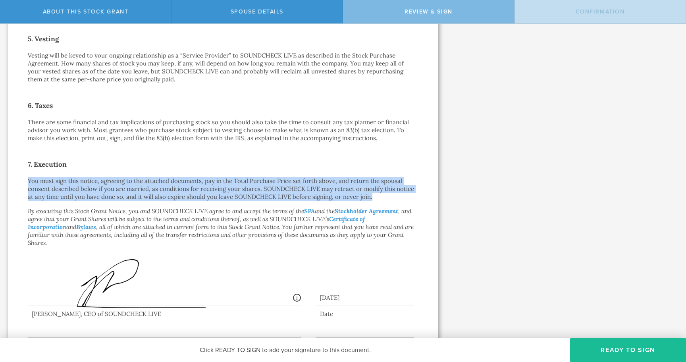
scroll to position [480, 0]
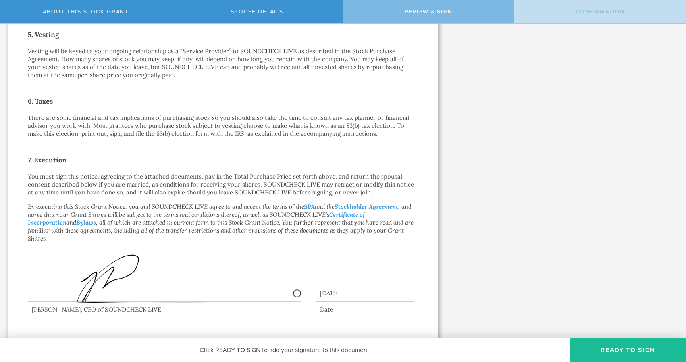
click at [206, 219] on em "By executing this Stock Grant Notice, you and SOUNDCHECK LIVE agree to and acce…" at bounding box center [221, 222] width 386 height 39
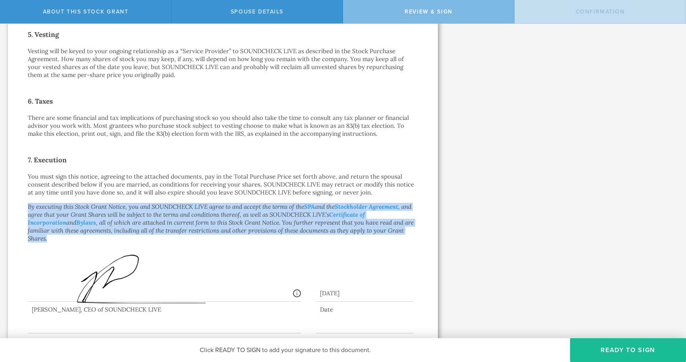
click at [206, 219] on em "By executing this Stock Grant Notice, you and SOUNDCHECK LIVE agree to and acce…" at bounding box center [221, 222] width 386 height 39
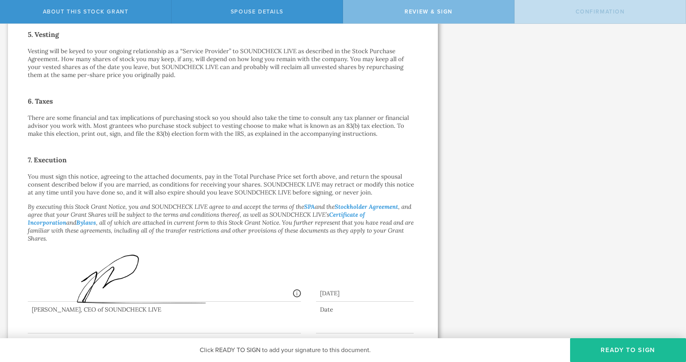
click at [206, 184] on p "You must sign this notice, agreeing to the attached documents, pay in the Total…" at bounding box center [223, 185] width 390 height 24
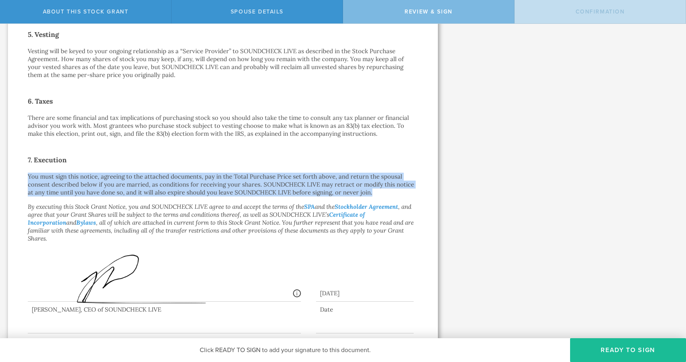
click at [206, 184] on p "You must sign this notice, agreeing to the attached documents, pay in the Total…" at bounding box center [223, 185] width 390 height 24
click at [236, 181] on p "You must sign this notice, agreeing to the attached documents, pay in the Total…" at bounding box center [223, 185] width 390 height 24
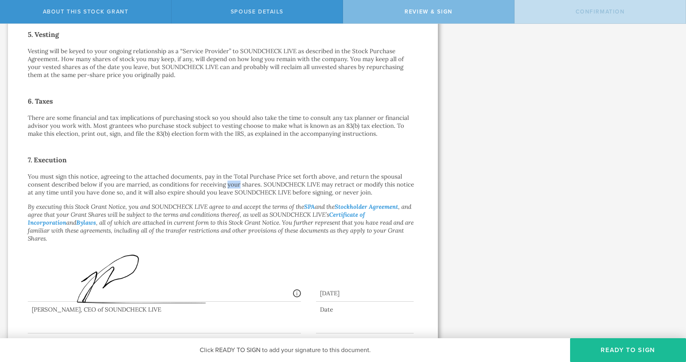
click at [236, 181] on p "You must sign this notice, agreeing to the attached documents, pay in the Total…" at bounding box center [223, 185] width 390 height 24
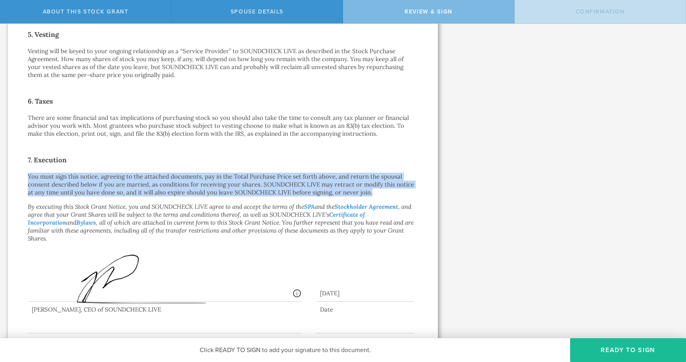
click at [236, 181] on p "You must sign this notice, agreeing to the attached documents, pay in the Total…" at bounding box center [223, 185] width 390 height 24
click at [290, 177] on p "You must sign this notice, agreeing to the attached documents, pay in the Total…" at bounding box center [223, 185] width 390 height 24
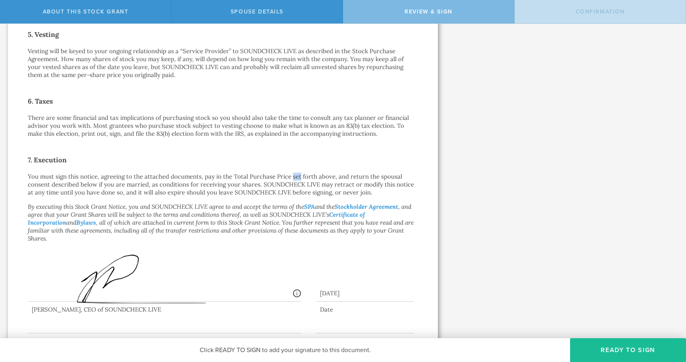
click at [290, 177] on p "You must sign this notice, agreeing to the attached documents, pay in the Total…" at bounding box center [223, 185] width 390 height 24
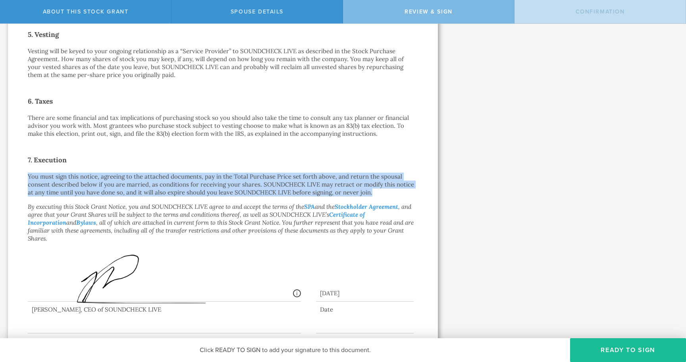
click at [290, 177] on p "You must sign this notice, agreeing to the attached documents, pay in the Total…" at bounding box center [223, 185] width 390 height 24
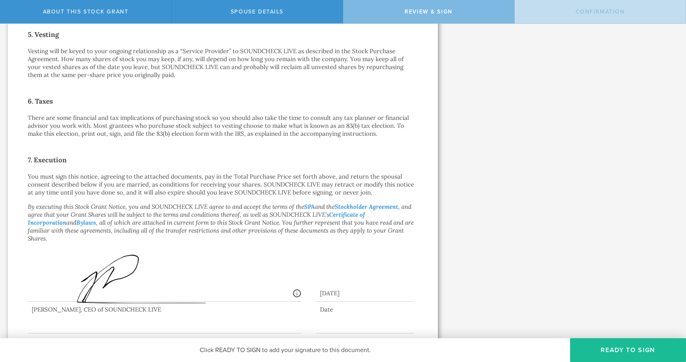
click at [194, 205] on em "By executing this Stock Grant Notice, you and SOUNDCHECK LIVE agree to and acce…" at bounding box center [221, 222] width 386 height 39
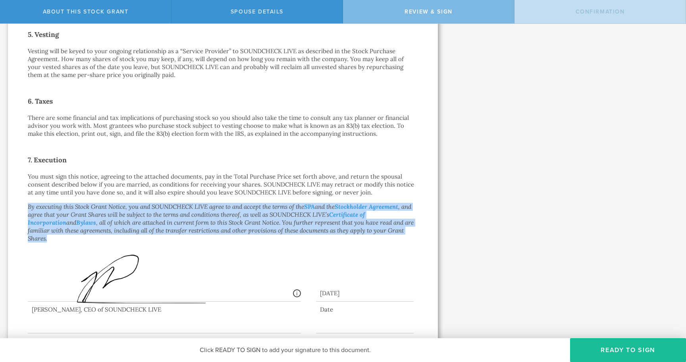
click at [194, 205] on em "By executing this Stock Grant Notice, you and SOUNDCHECK LIVE agree to and acce…" at bounding box center [221, 222] width 386 height 39
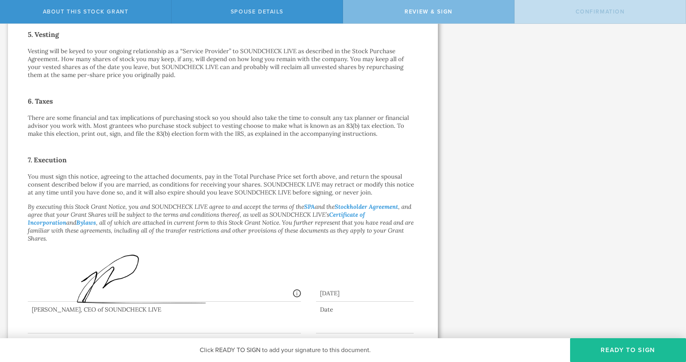
click at [204, 184] on p "You must sign this notice, agreeing to the attached documents, pay in the Total…" at bounding box center [223, 185] width 390 height 24
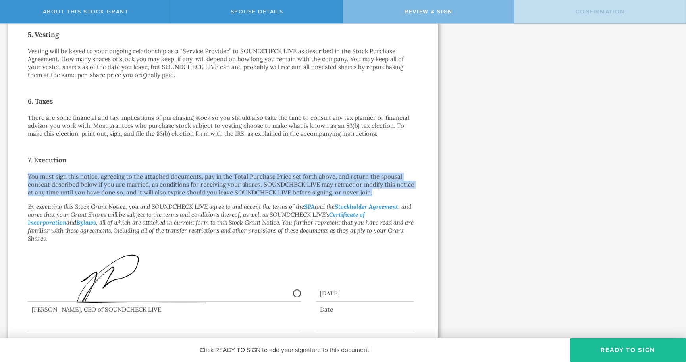
click at [204, 184] on p "You must sign this notice, agreeing to the attached documents, pay in the Total…" at bounding box center [223, 185] width 390 height 24
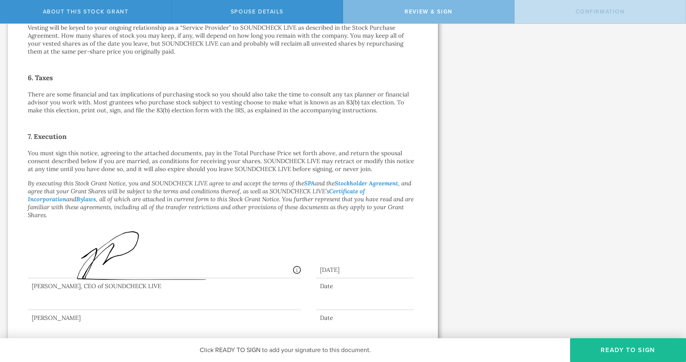
click at [232, 186] on em "By executing this Stock Grant Notice, you and SOUNDCHECK LIVE agree to and acce…" at bounding box center [221, 198] width 386 height 39
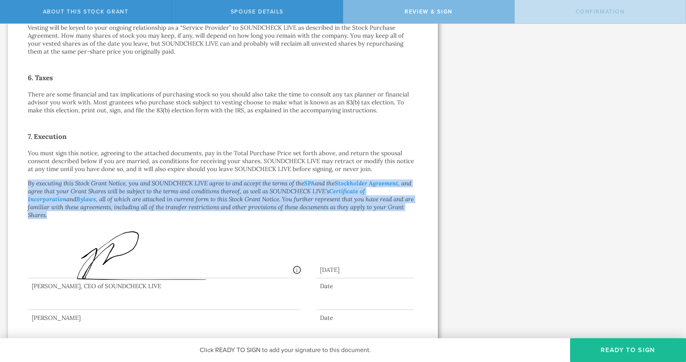
click at [232, 186] on em "By executing this Stock Grant Notice, you and SOUNDCHECK LIVE agree to and acce…" at bounding box center [221, 198] width 386 height 39
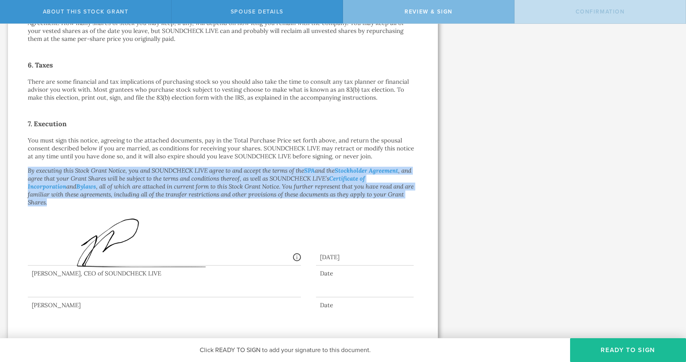
scroll to position [515, 0]
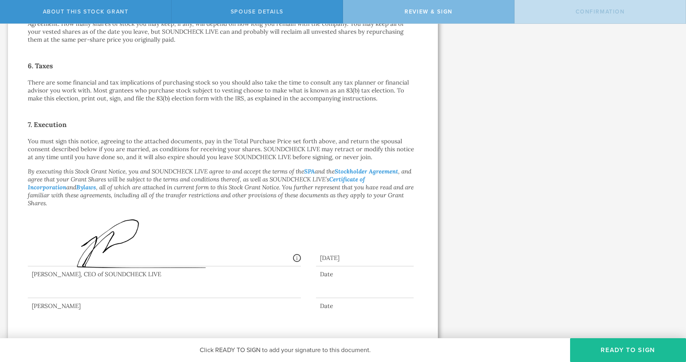
click at [150, 280] on div at bounding box center [164, 282] width 273 height 32
click at [590, 341] on button "Ready to Sign" at bounding box center [628, 350] width 116 height 24
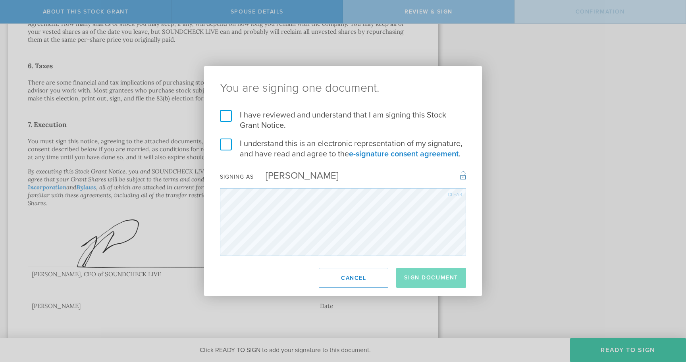
click at [226, 116] on label "I have reviewed and understand that I am signing this Stock Grant Notice." at bounding box center [343, 120] width 246 height 21
click at [0, 0] on input "I have reviewed and understand that I am signing this Stock Grant Notice." at bounding box center [0, 0] width 0 height 0
click at [227, 146] on label "I understand this is an electronic representation of my signature, and have rea…" at bounding box center [343, 148] width 246 height 21
click at [0, 0] on input "I understand this is an electronic representation of my signature, and have rea…" at bounding box center [0, 0] width 0 height 0
click at [436, 273] on button "Sign Document" at bounding box center [431, 278] width 70 height 20
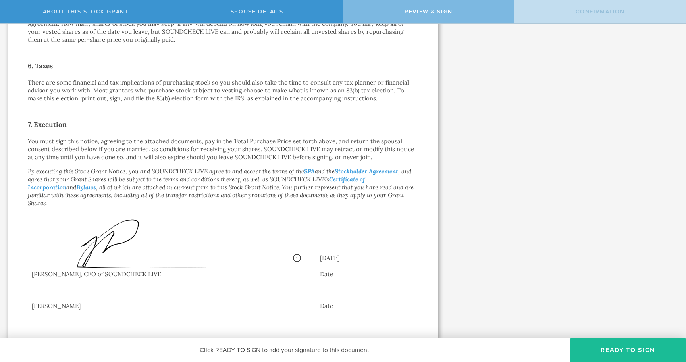
scroll to position [0, 0]
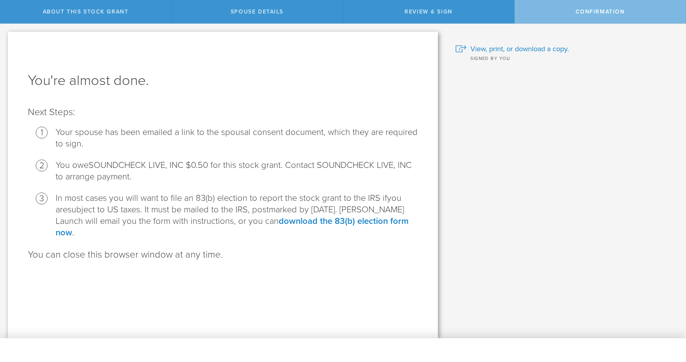
click at [134, 164] on li "You owe SOUNDCHECK LIVE, INC $0.50 for this stock grant. Contact SOUNDCHECK LIV…" at bounding box center [237, 171] width 362 height 23
click at [258, 197] on li "In most cases you will want to file an 83(b) election to report the stock grant…" at bounding box center [237, 215] width 362 height 46
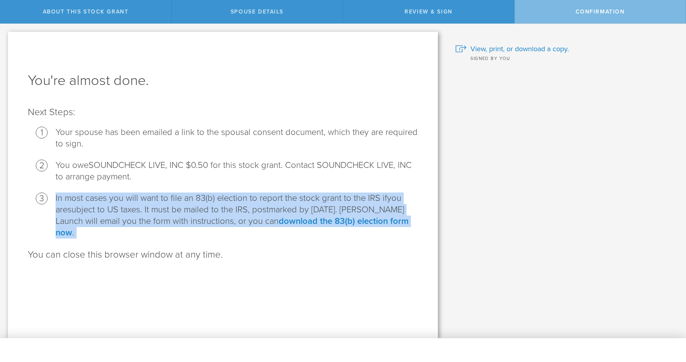
click at [258, 197] on li "In most cases you will want to file an 83(b) election to report the stock grant…" at bounding box center [237, 215] width 362 height 46
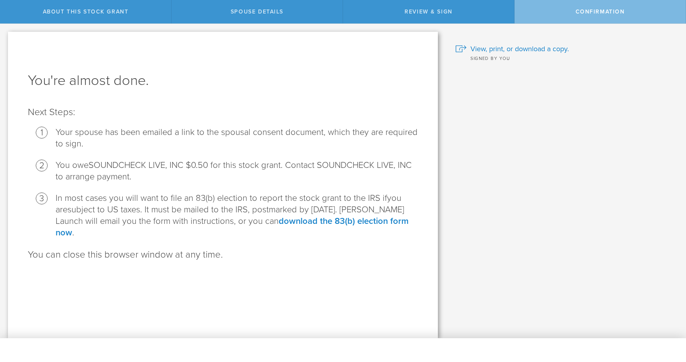
click at [246, 198] on li "In most cases you will want to file an 83(b) election to report the stock grant…" at bounding box center [237, 215] width 362 height 46
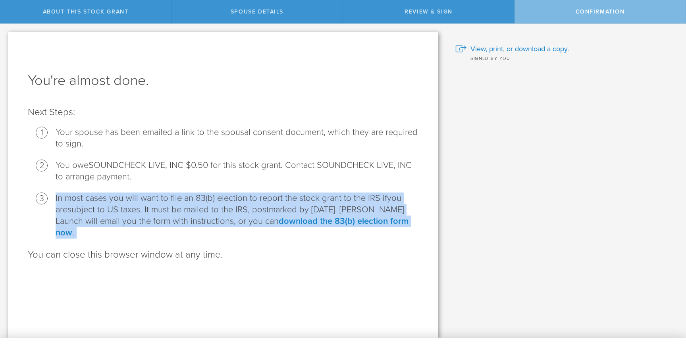
click at [246, 198] on li "In most cases you will want to file an 83(b) election to report the stock grant…" at bounding box center [237, 215] width 362 height 46
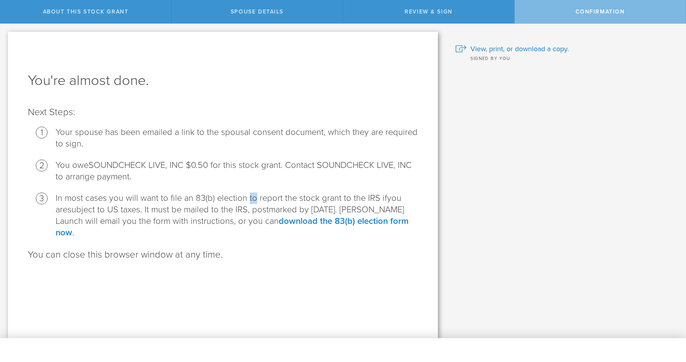
click at [246, 198] on li "In most cases you will want to file an 83(b) election to report the stock grant…" at bounding box center [237, 215] width 362 height 46
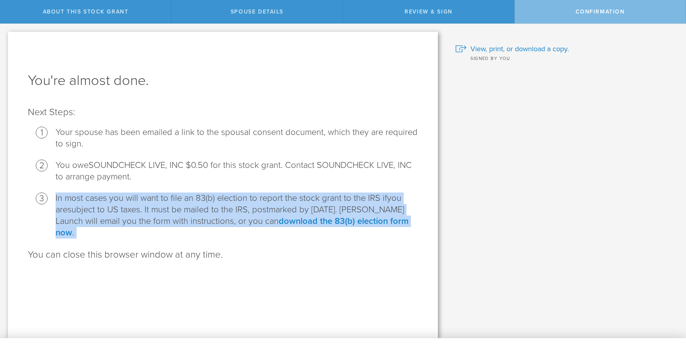
click at [246, 198] on li "In most cases you will want to file an 83(b) election to report the stock grant…" at bounding box center [237, 215] width 362 height 46
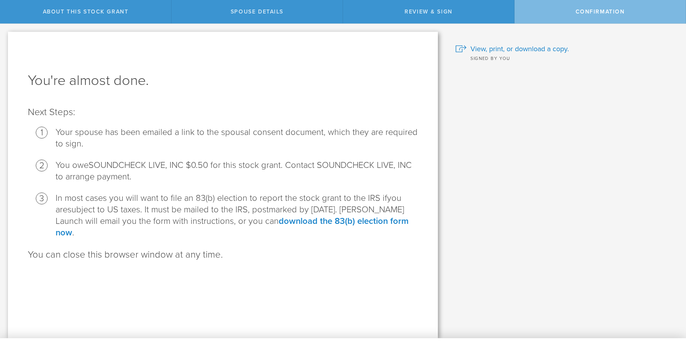
click at [249, 215] on li "In most cases you will want to file an 83(b) election to report the stock grant…" at bounding box center [237, 215] width 362 height 46
click at [535, 220] on div "Why and when do I have to pay for this stock grant? Following US tax laws and […" at bounding box center [566, 181] width 240 height 314
click at [272, 117] on p "Next Steps:" at bounding box center [223, 112] width 390 height 13
click at [494, 45] on span "View, print, or download a copy." at bounding box center [519, 49] width 98 height 10
